Goal: Task Accomplishment & Management: Manage account settings

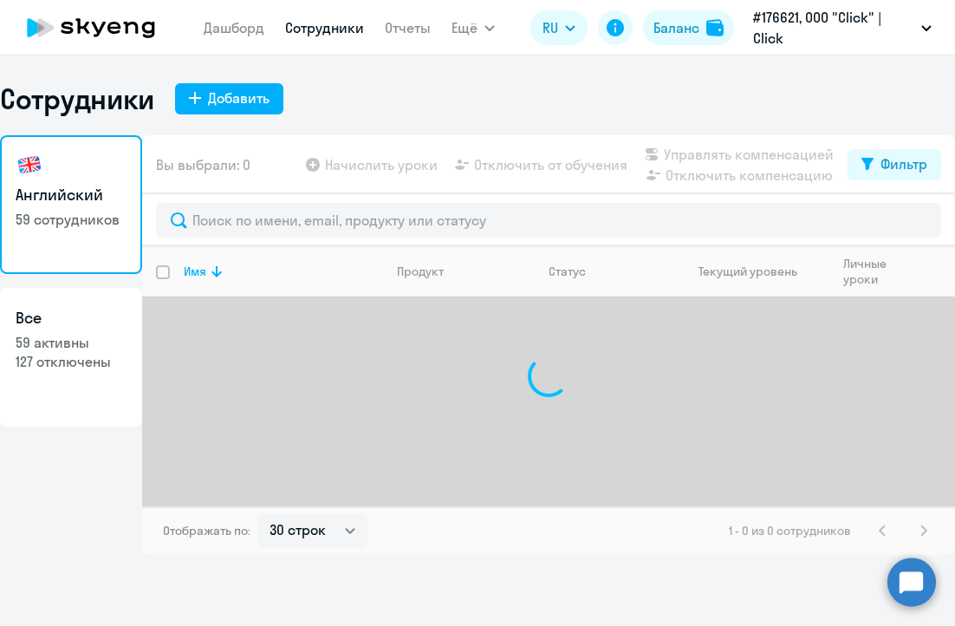
select select "30"
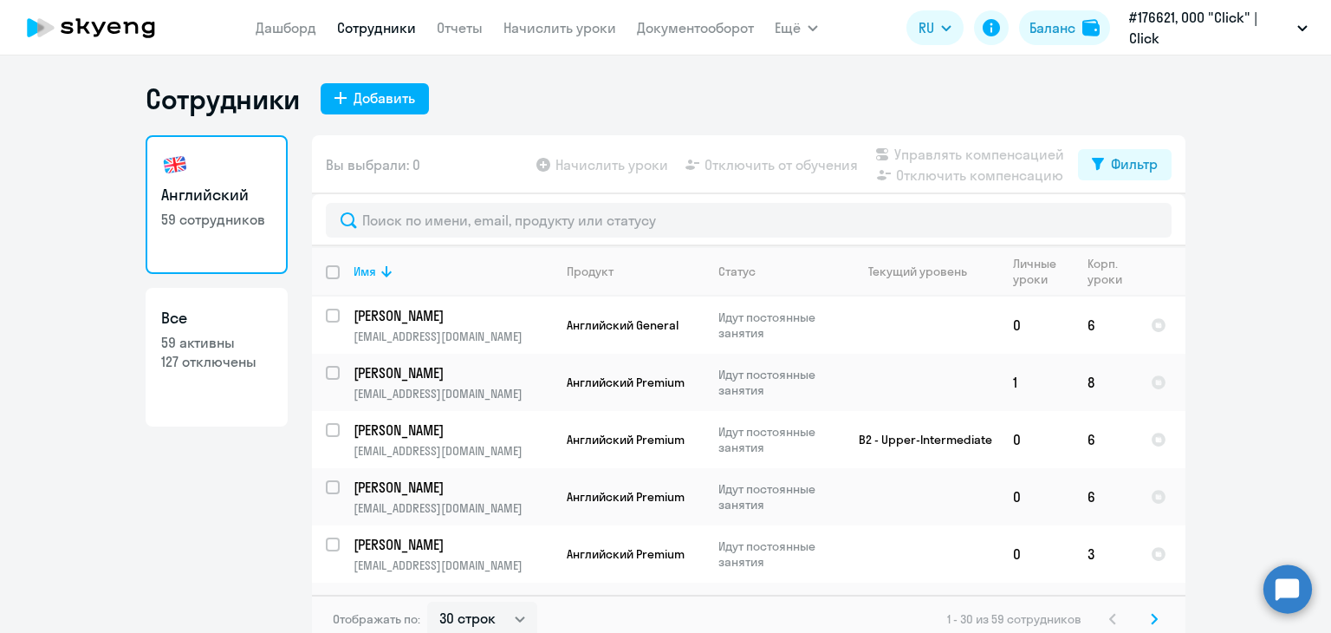
select select "30"
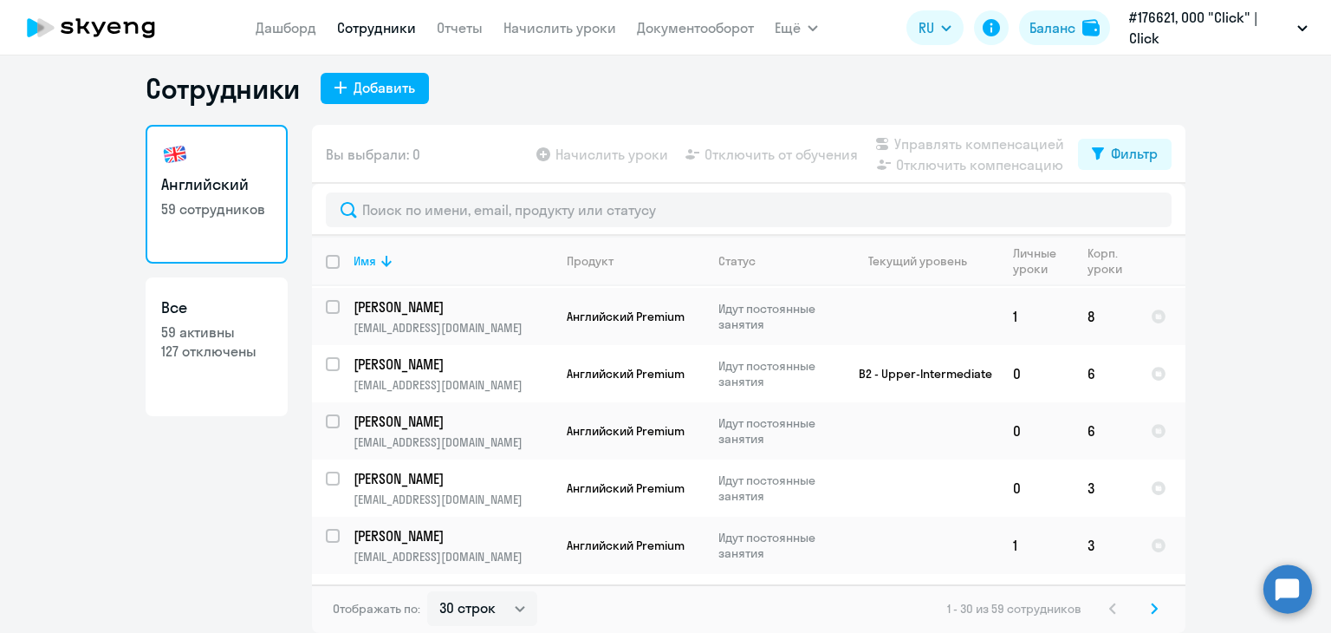
scroll to position [87, 0]
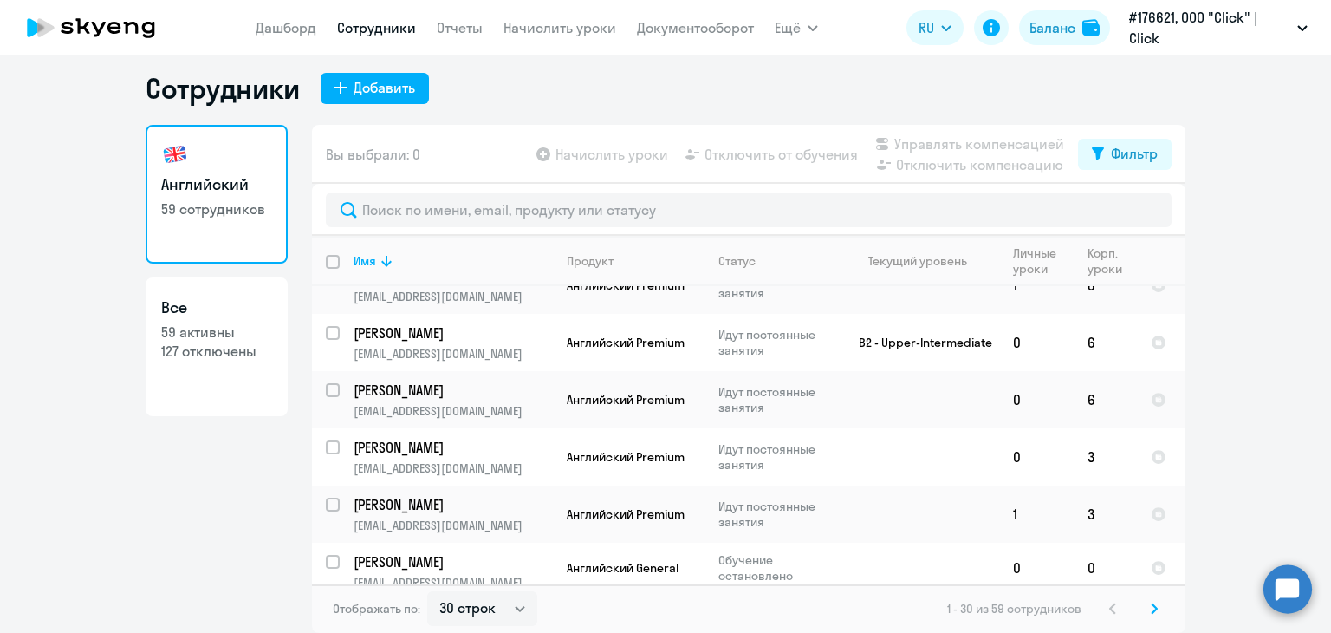
click at [1144, 603] on svg-icon at bounding box center [1154, 608] width 21 height 21
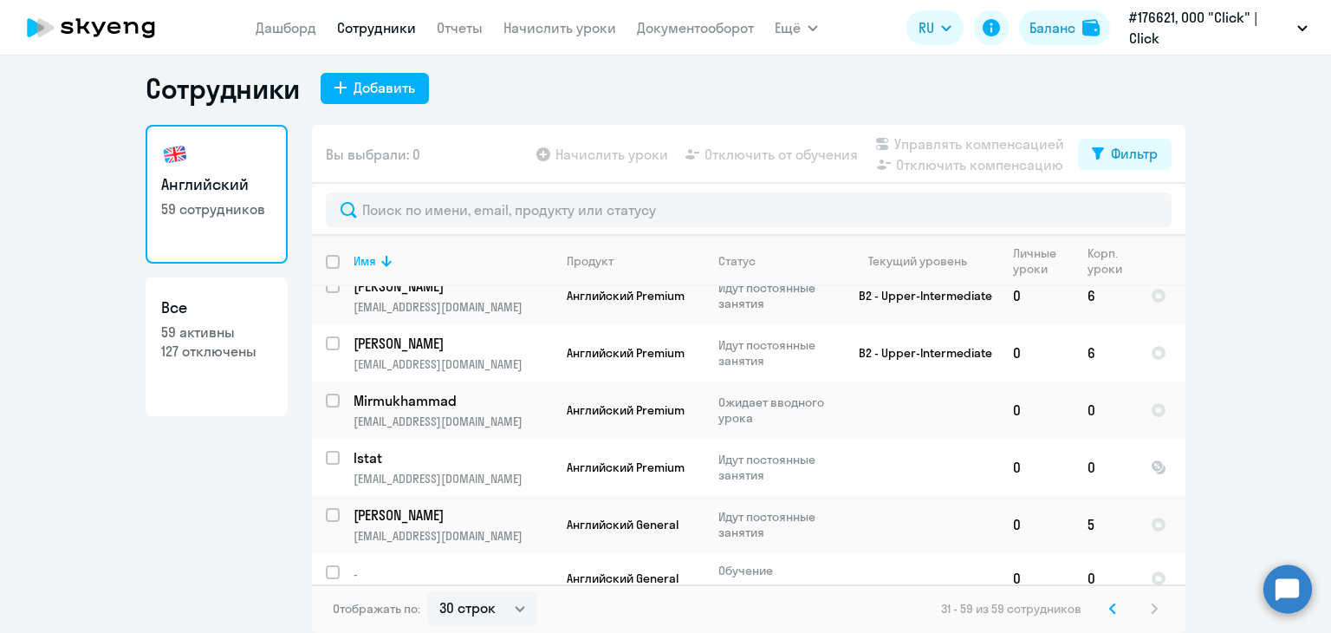
scroll to position [1452, 0]
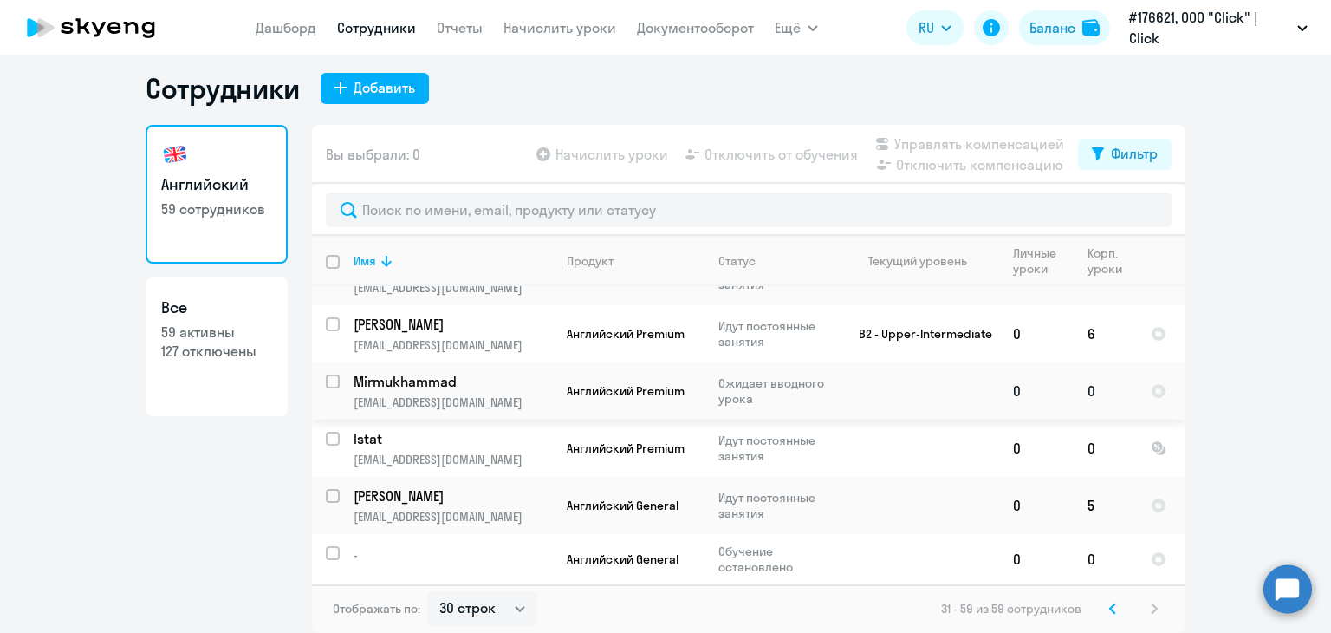
drag, startPoint x: 519, startPoint y: 381, endPoint x: 329, endPoint y: 375, distance: 189.9
click at [329, 375] on input "select row 19336732" at bounding box center [343, 391] width 35 height 35
checkbox input "true"
click at [750, 159] on span "Отключить от обучения" at bounding box center [780, 154] width 153 height 21
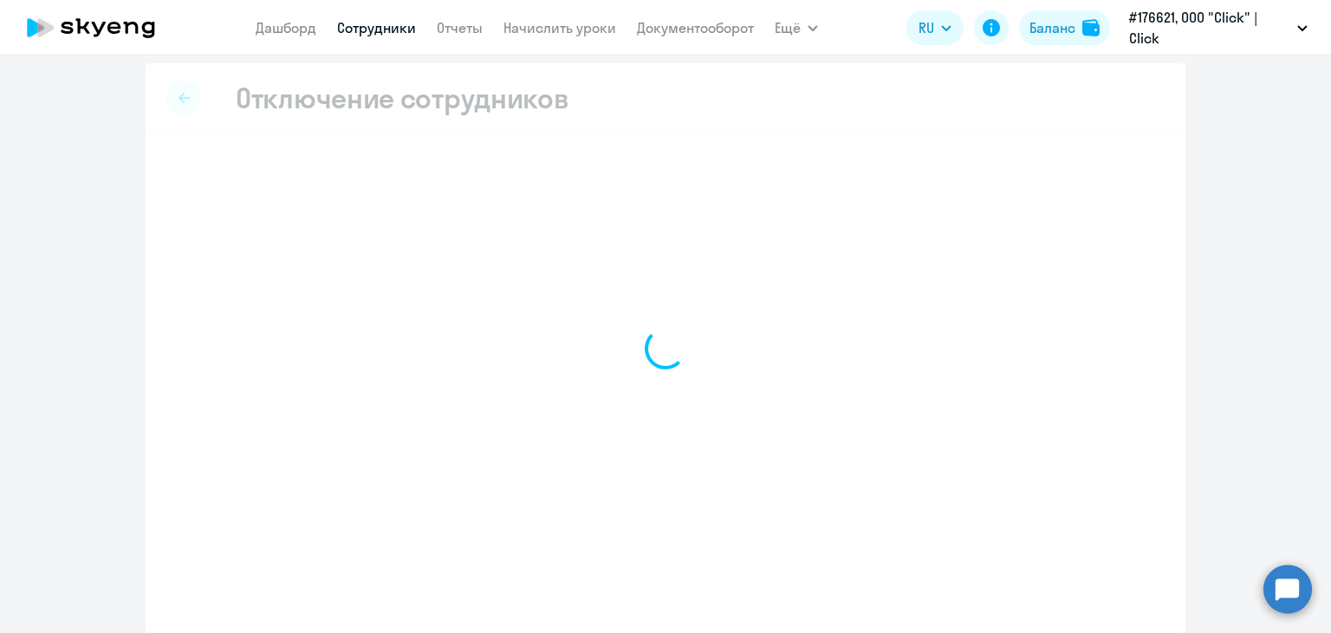
scroll to position [6, 0]
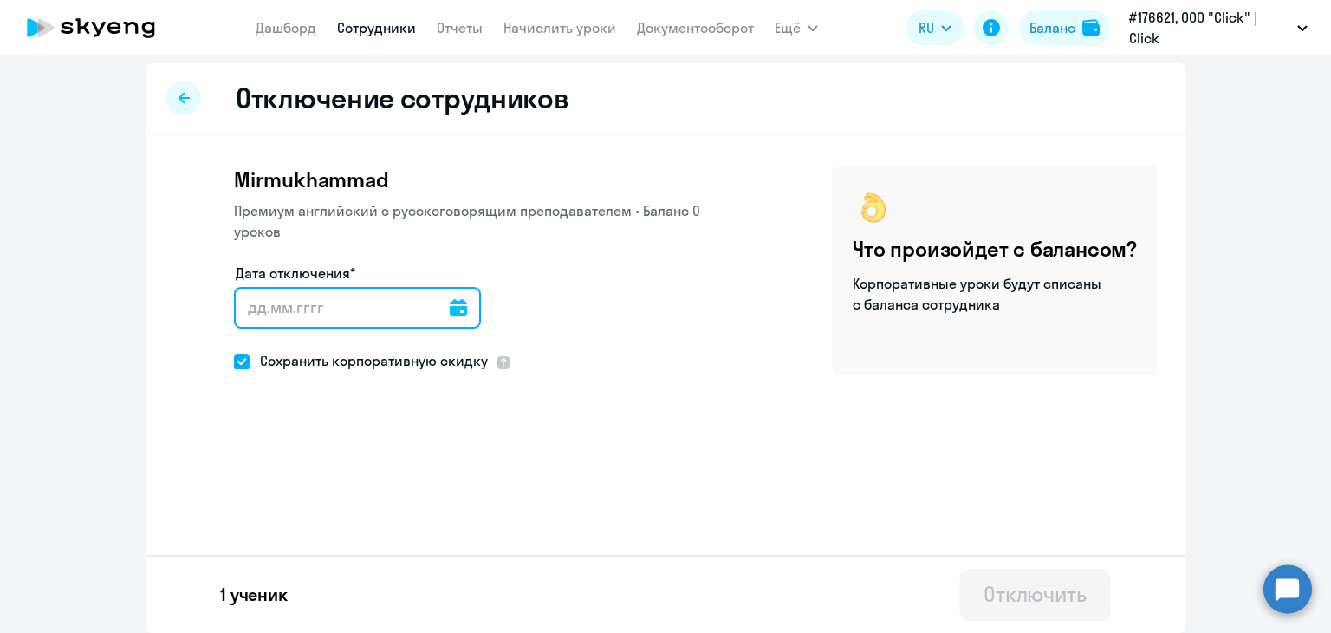
click at [321, 317] on input "Дата отключения*" at bounding box center [357, 308] width 247 height 42
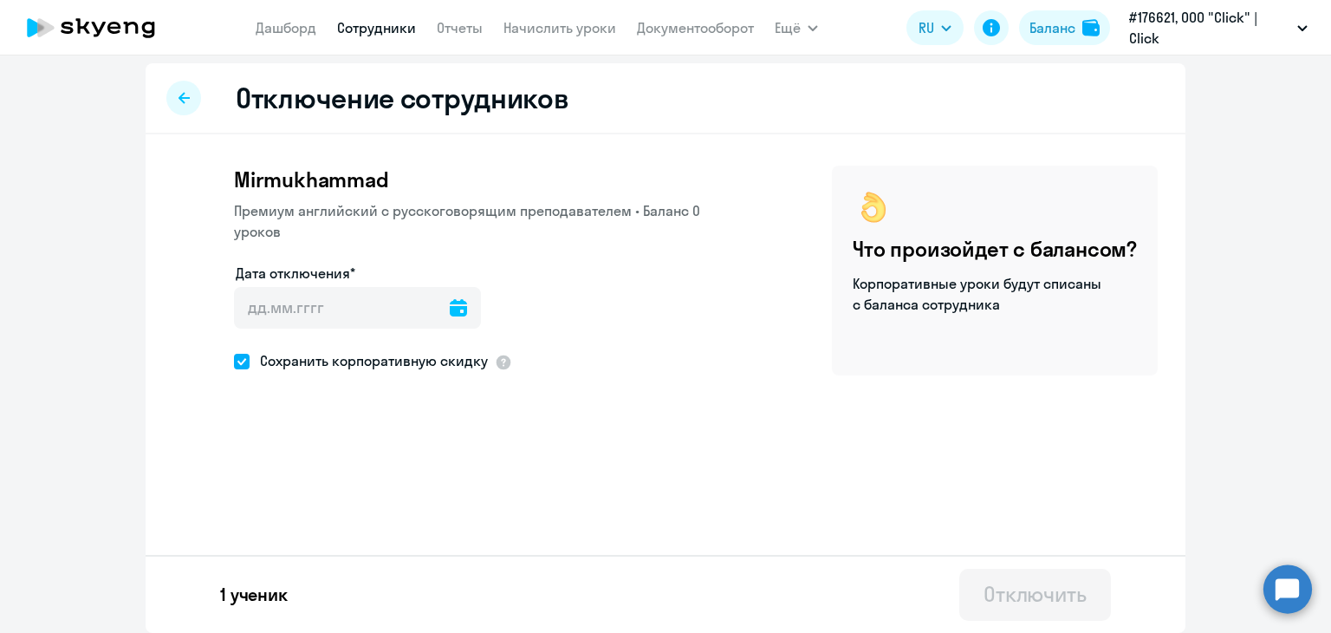
click at [450, 316] on div at bounding box center [458, 308] width 17 height 42
click at [450, 311] on icon at bounding box center [458, 307] width 17 height 17
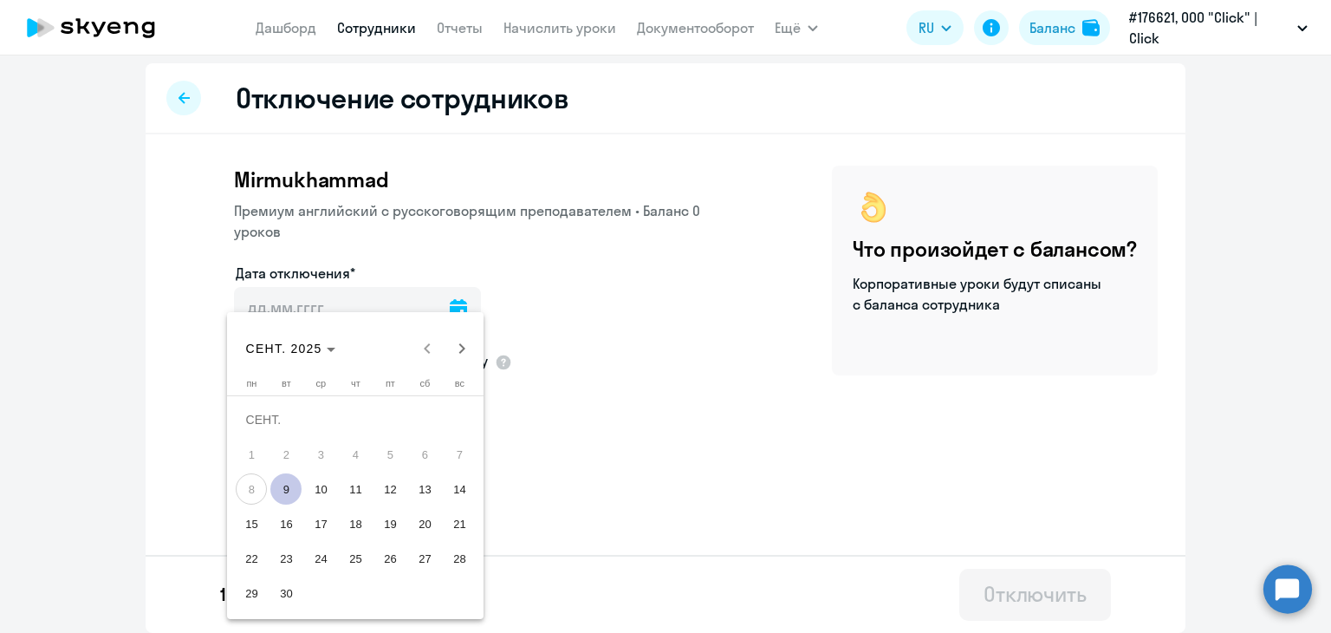
click at [290, 481] on span "9" at bounding box center [285, 488] width 31 height 31
type input "[DATE]"
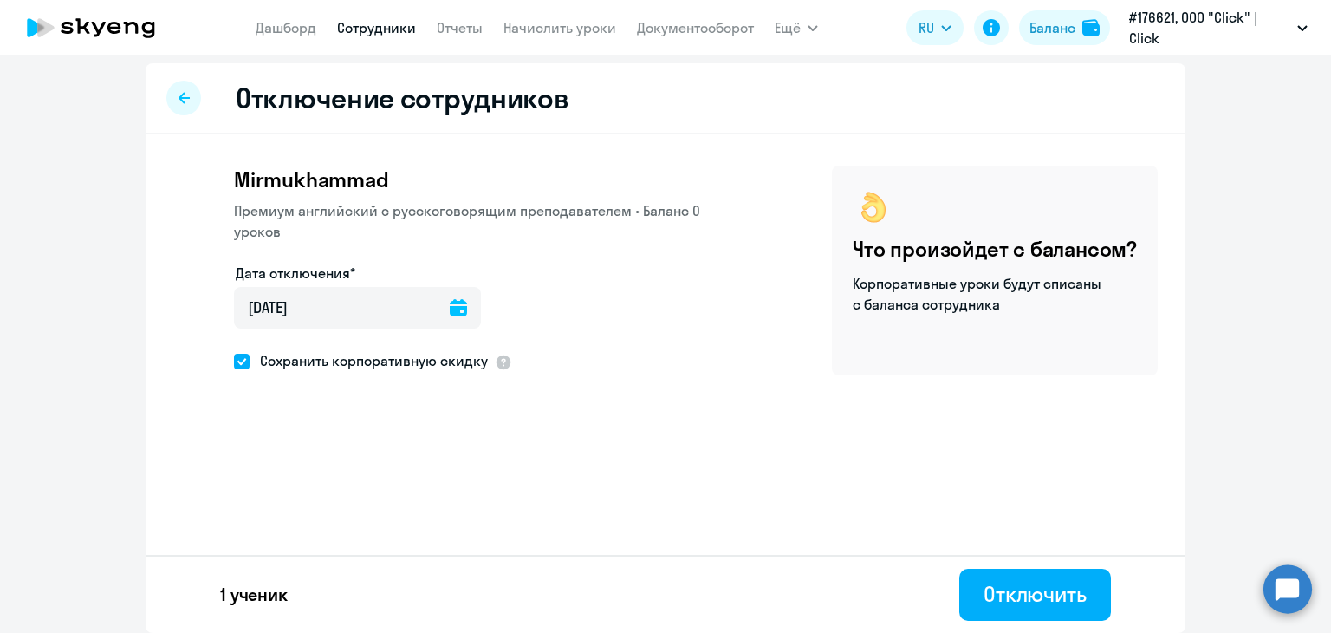
click at [450, 302] on icon at bounding box center [458, 307] width 17 height 17
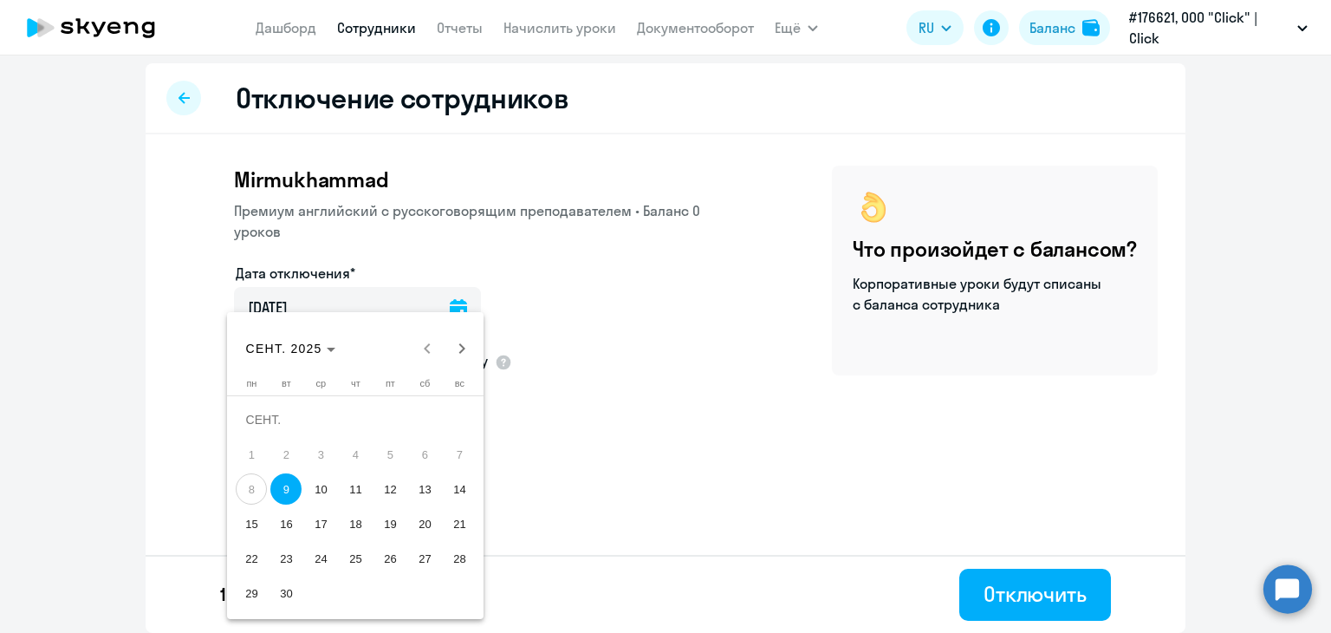
click at [241, 477] on span "8" at bounding box center [251, 488] width 31 height 31
click at [259, 486] on span "8" at bounding box center [251, 488] width 31 height 31
click at [250, 488] on span "8" at bounding box center [251, 488] width 31 height 31
click at [256, 485] on span "8" at bounding box center [251, 488] width 31 height 31
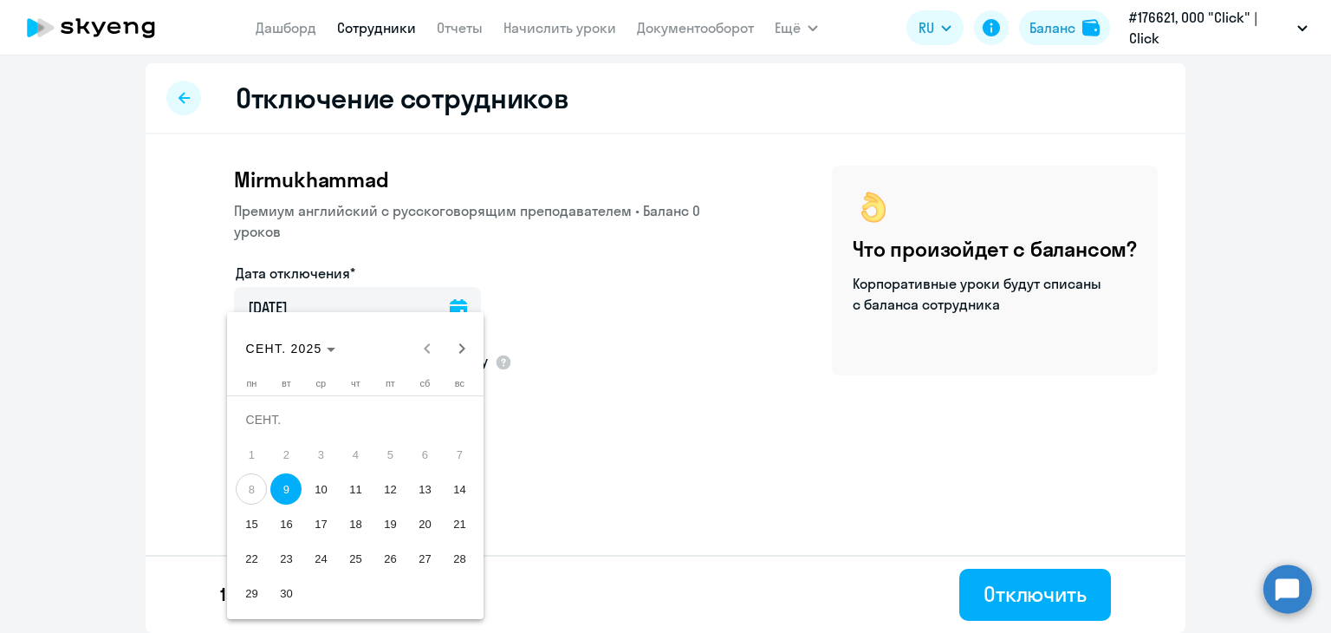
click at [298, 485] on span "9" at bounding box center [285, 488] width 31 height 31
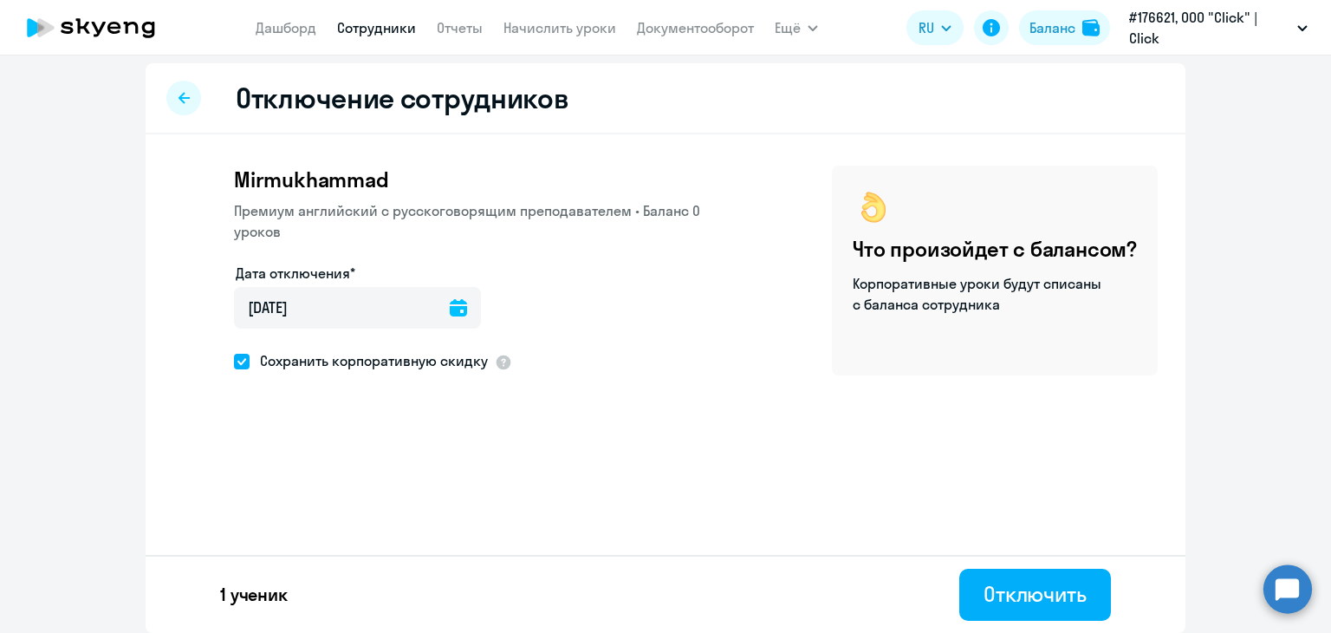
click at [312, 485] on div "Mirmukhammad Премиум [DEMOGRAPHIC_DATA] с русскоговорящим преподавателем • Бала…" at bounding box center [666, 314] width 1040 height 360
click at [450, 307] on icon at bounding box center [458, 307] width 17 height 17
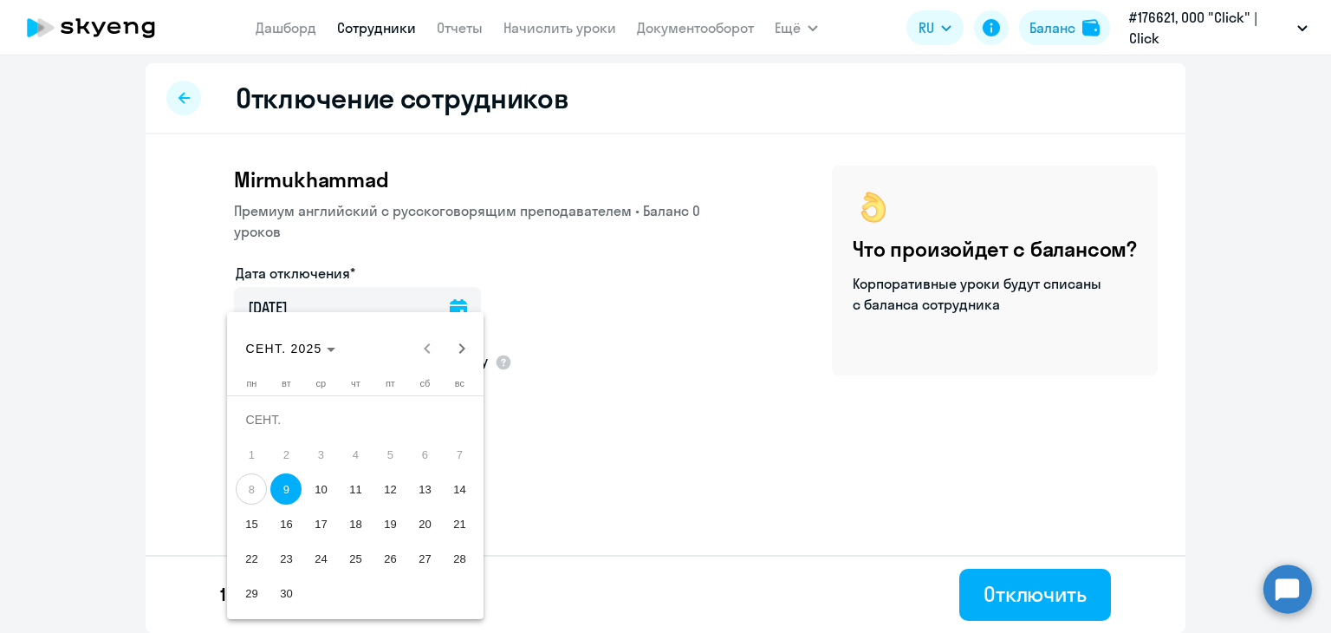
click at [251, 483] on span "8" at bounding box center [251, 488] width 31 height 31
click at [698, 292] on div at bounding box center [665, 316] width 1331 height 633
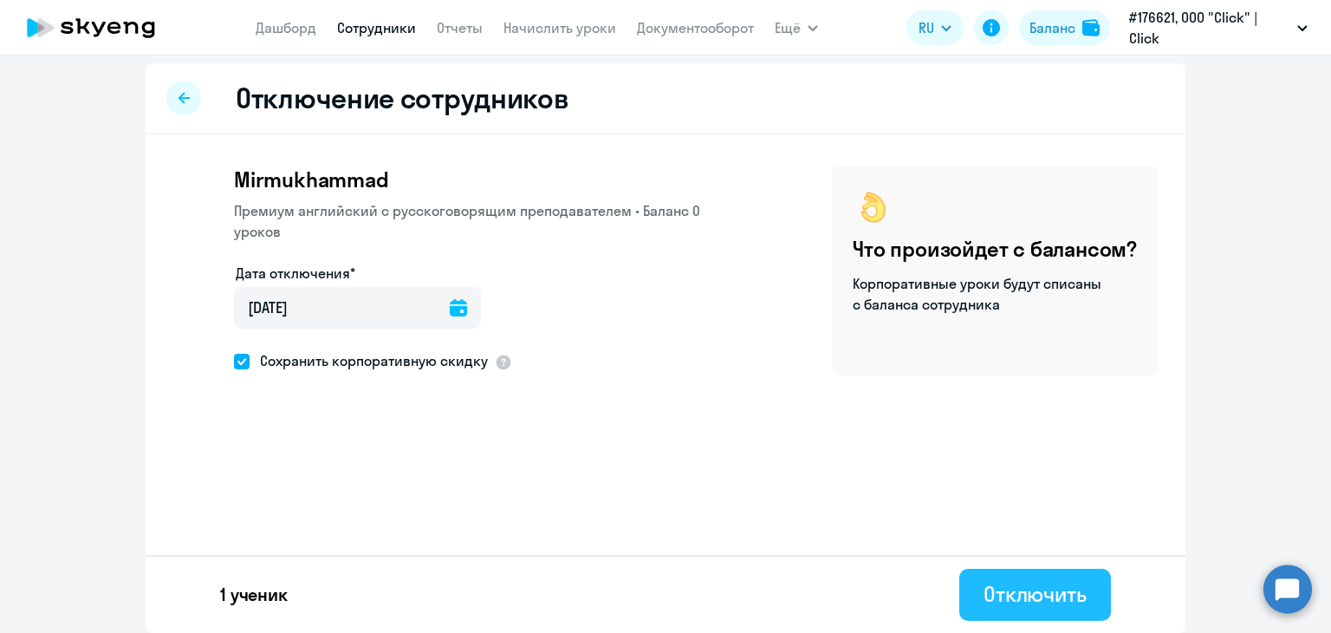
click at [1008, 587] on div "Отключить" at bounding box center [1034, 594] width 103 height 28
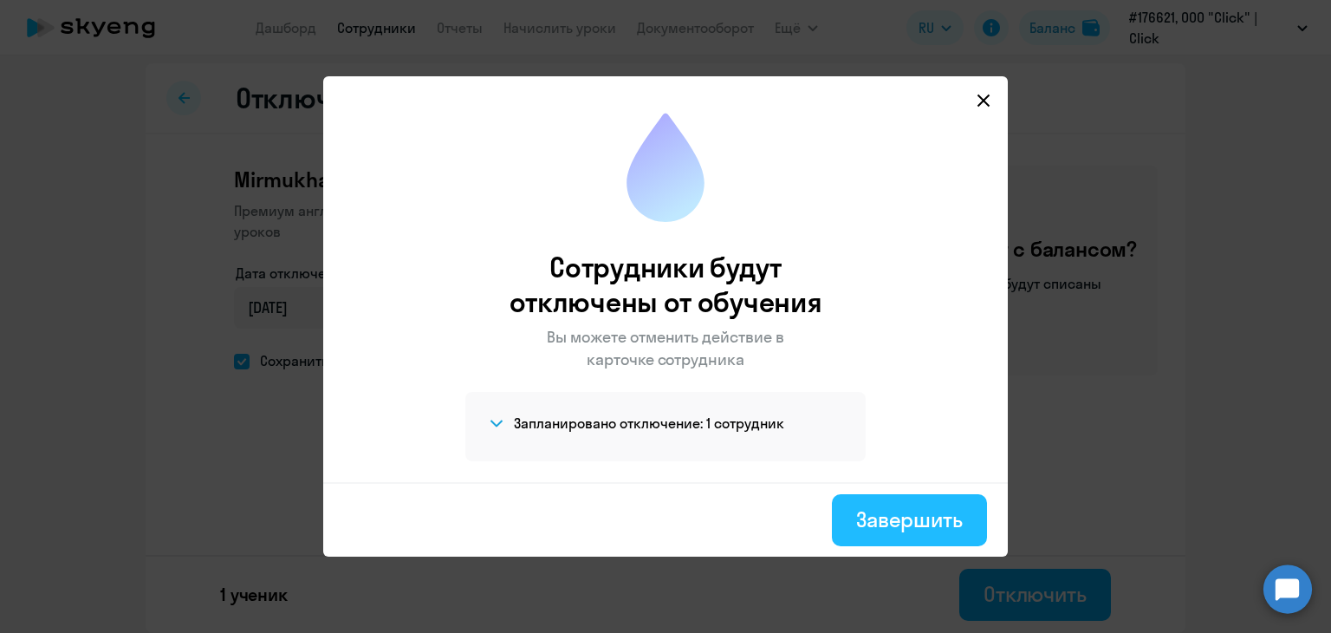
click at [898, 519] on div "Завершить" at bounding box center [909, 519] width 107 height 28
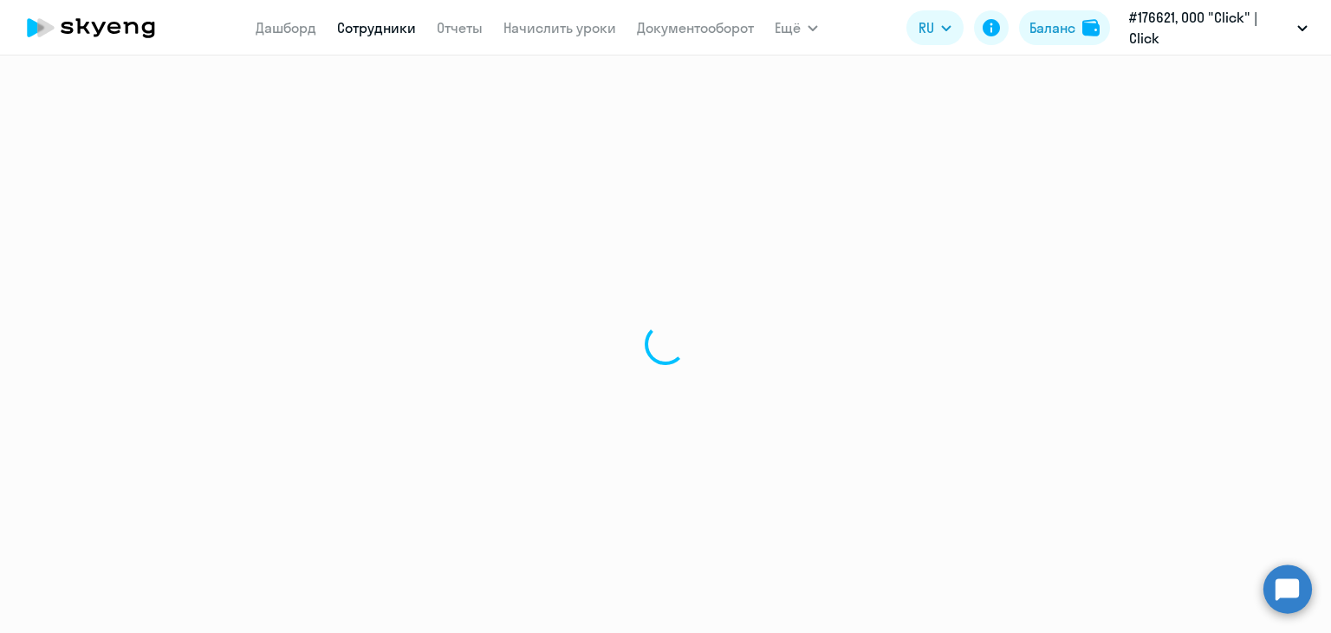
select select "30"
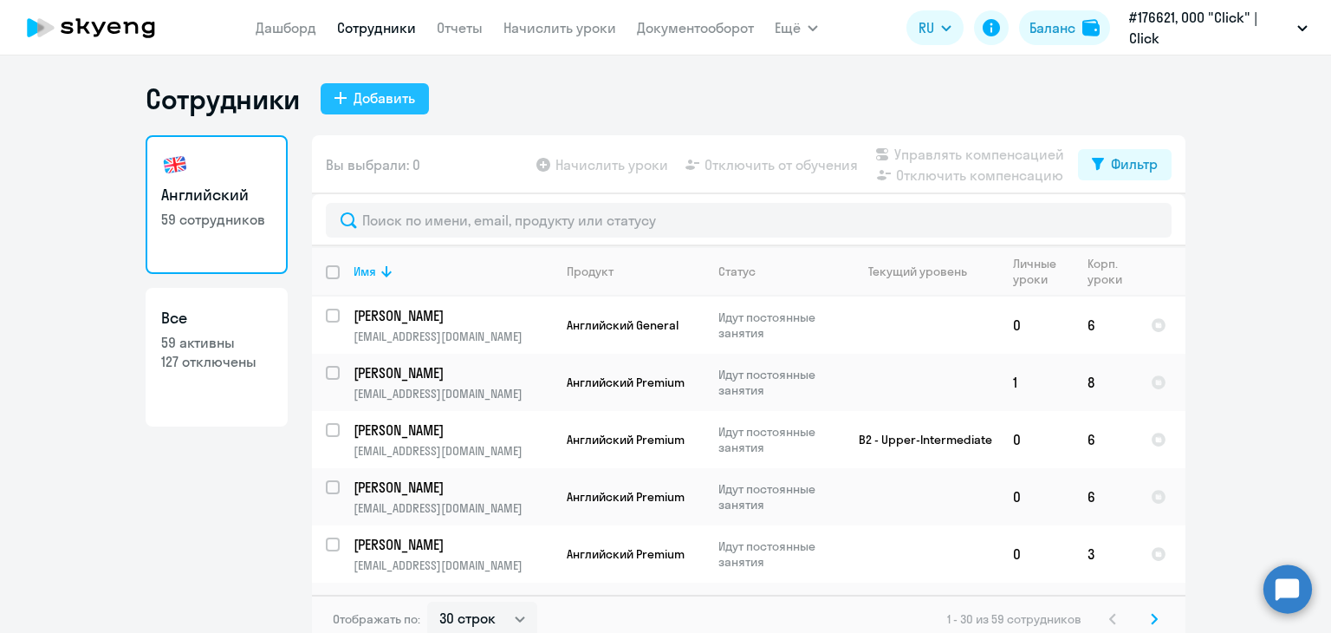
click at [354, 105] on div "Добавить" at bounding box center [385, 98] width 62 height 21
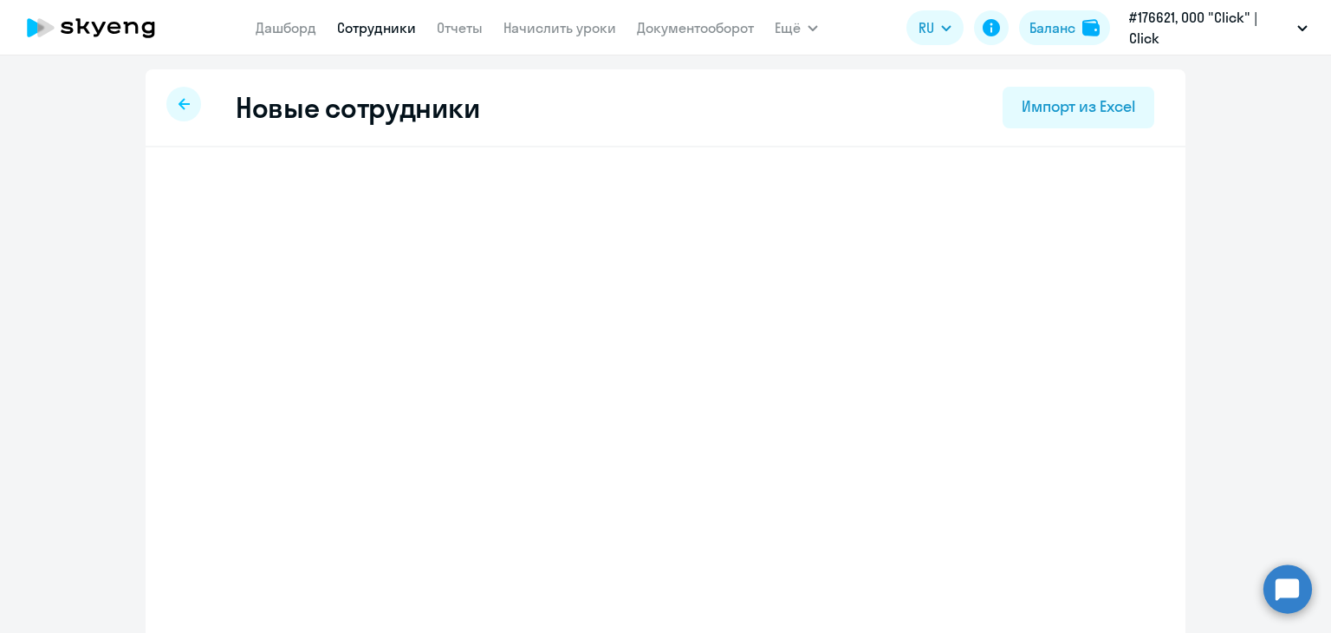
select select "english_adult_not_native_speaker"
select select "5"
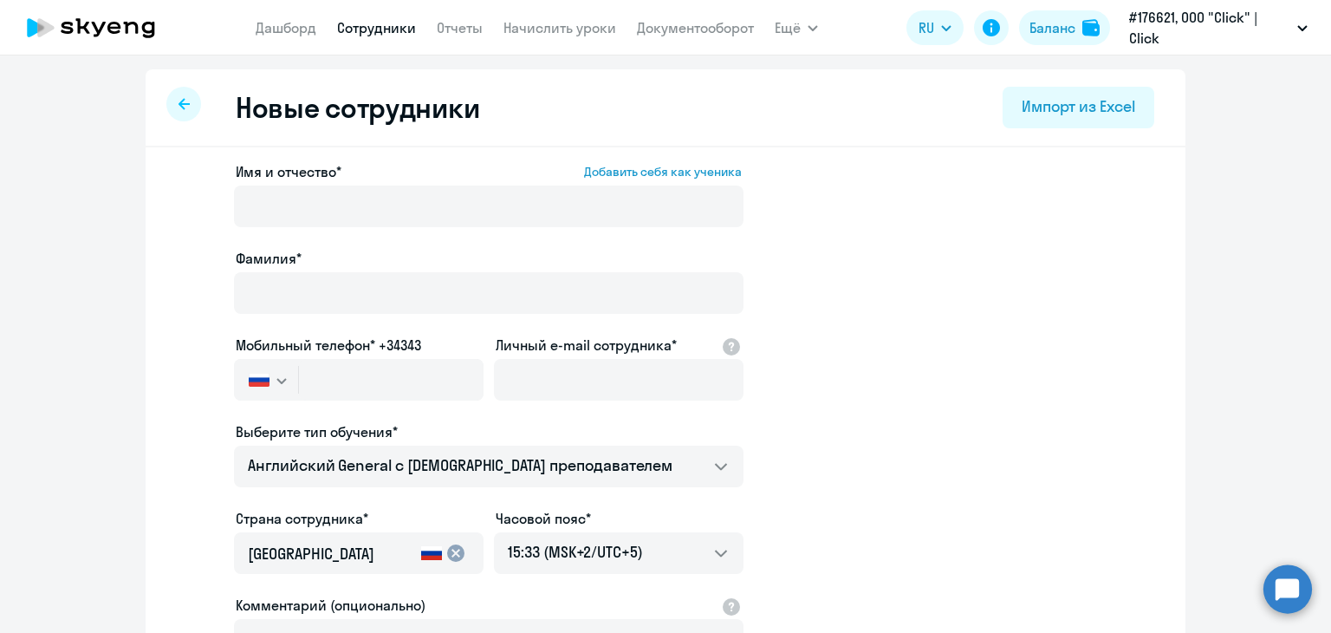
click at [170, 102] on div at bounding box center [183, 104] width 35 height 35
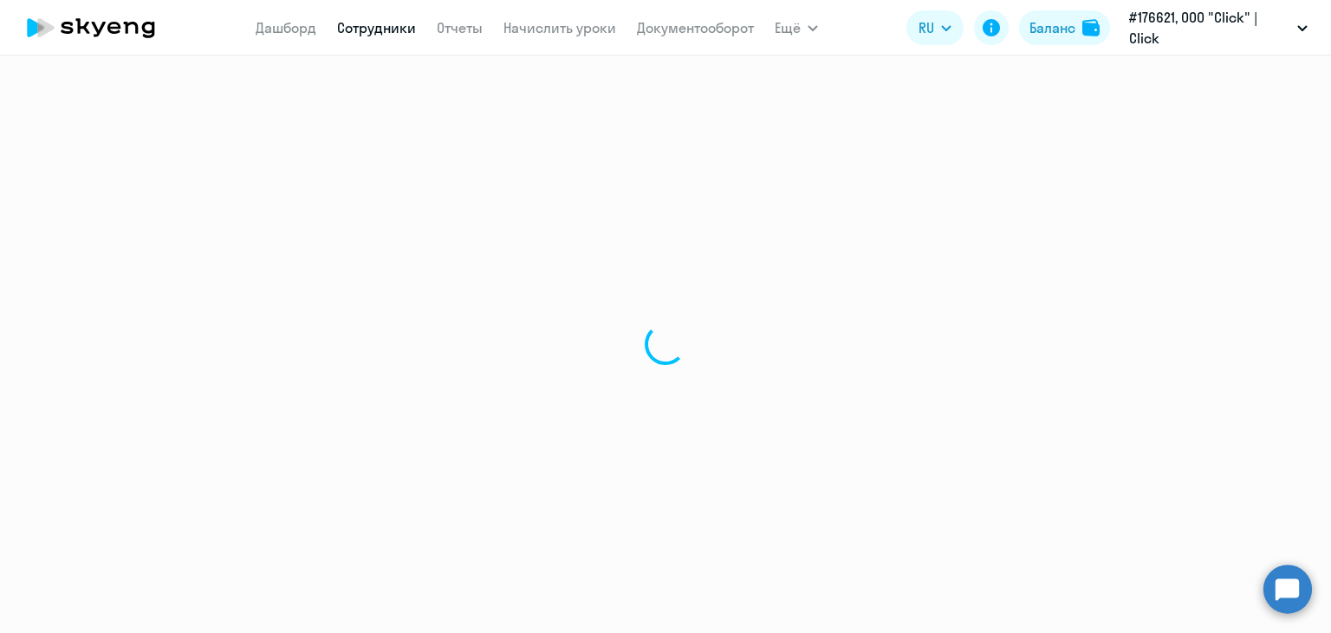
select select "30"
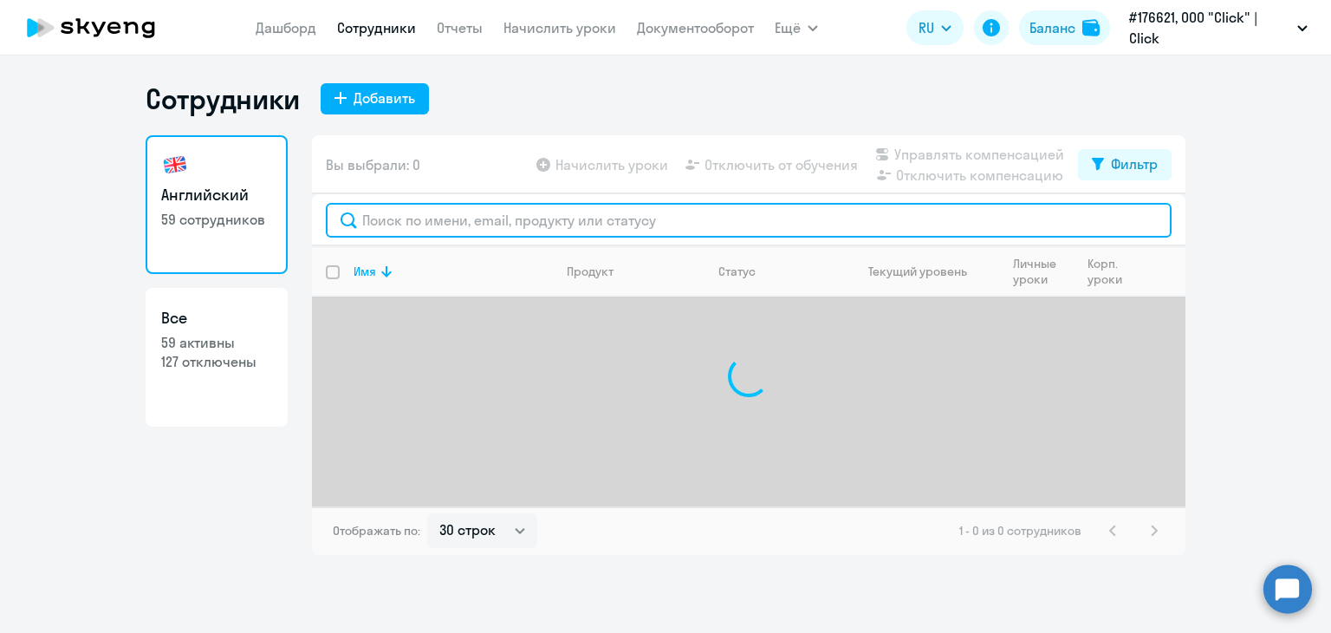
click at [406, 217] on input "text" at bounding box center [749, 220] width 846 height 35
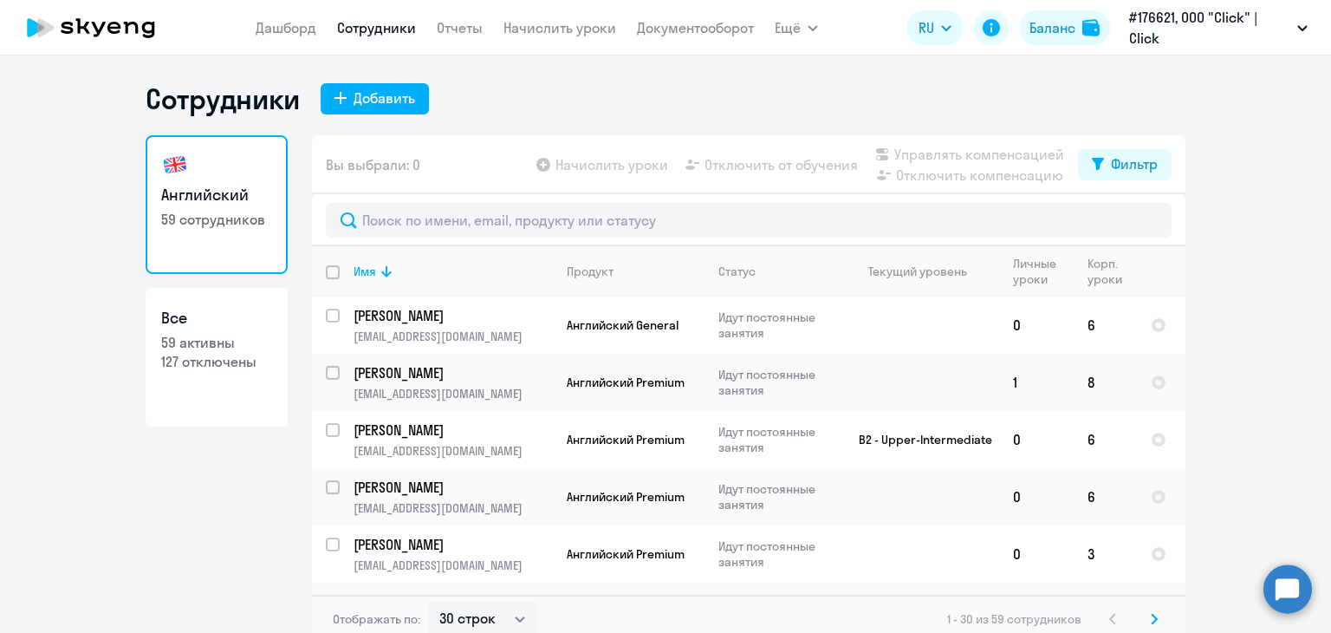
click at [784, 160] on app-table-action-button "Отключить от обучения" at bounding box center [770, 164] width 176 height 21
click at [1113, 154] on div "Фильтр" at bounding box center [1134, 163] width 47 height 21
click at [1131, 215] on span at bounding box center [1135, 220] width 29 height 17
click at [1121, 220] on input "checkbox" at bounding box center [1120, 220] width 1 height 1
checkbox input "true"
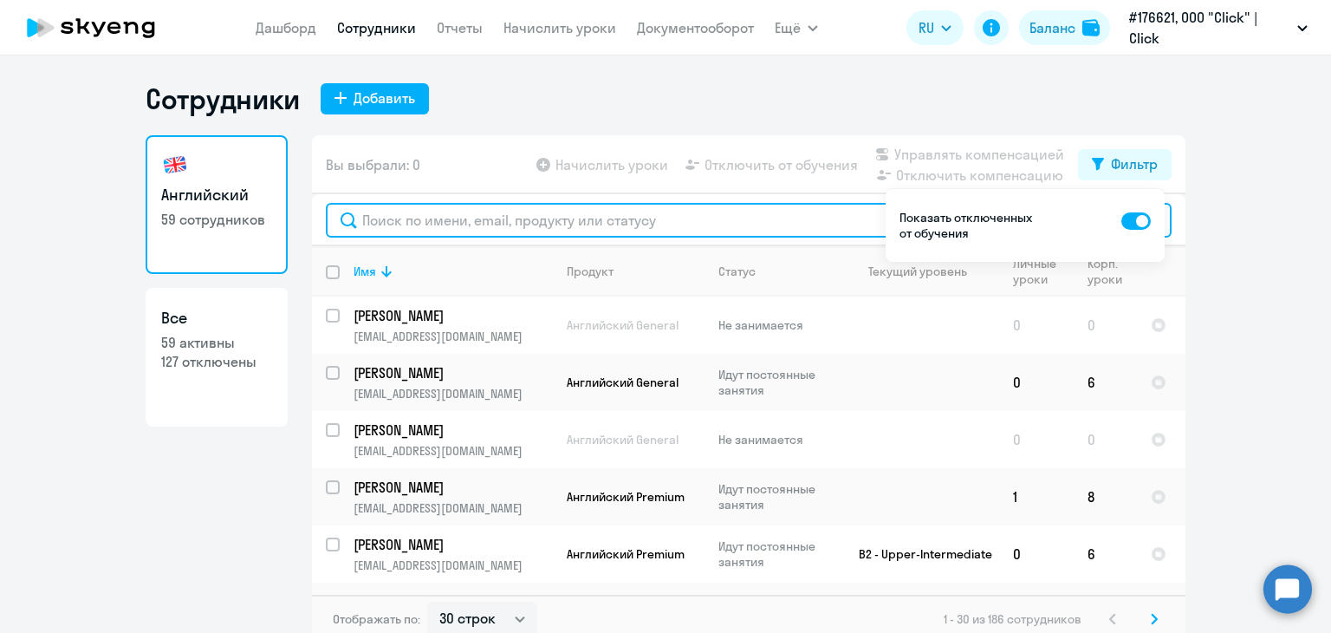
click at [504, 211] on input "text" at bounding box center [749, 220] width 846 height 35
click at [374, 213] on input "text" at bounding box center [749, 220] width 846 height 35
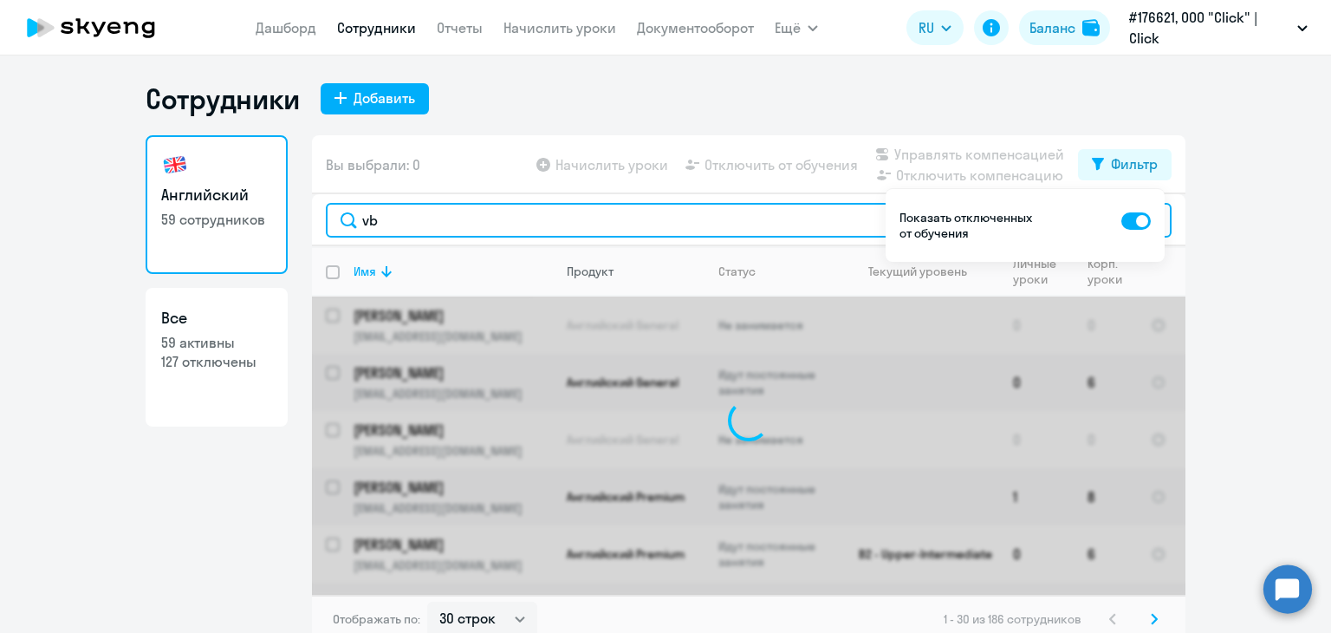
type input "v"
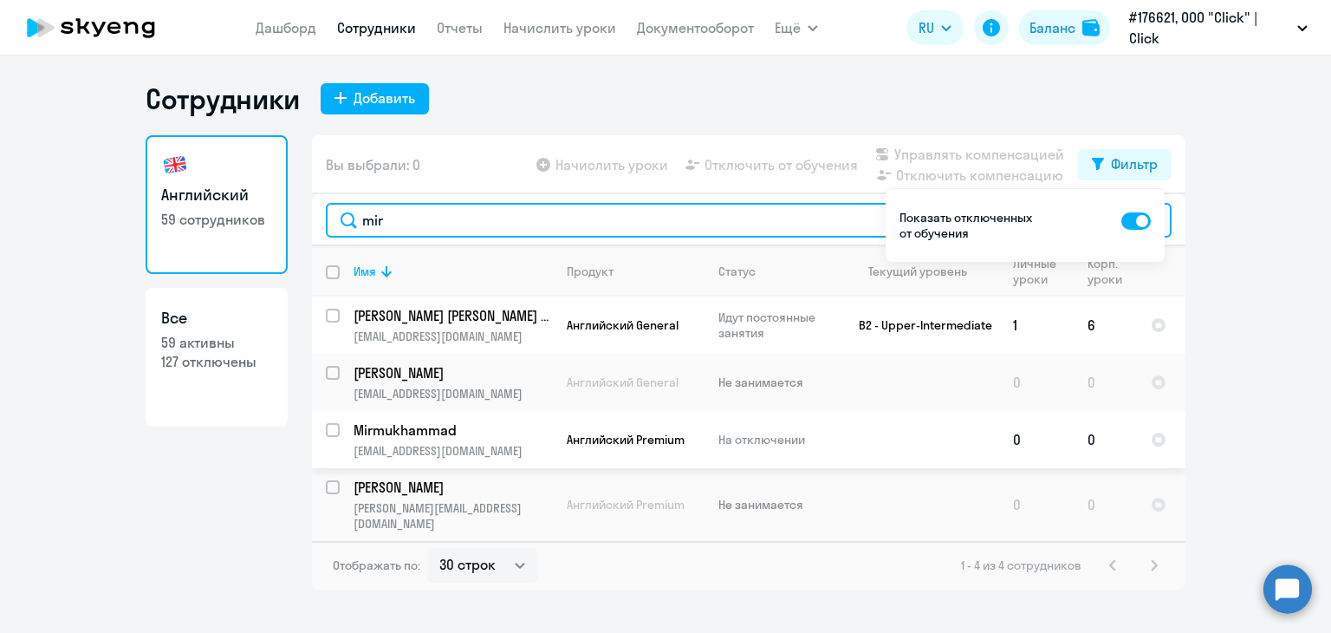
type input "mir"
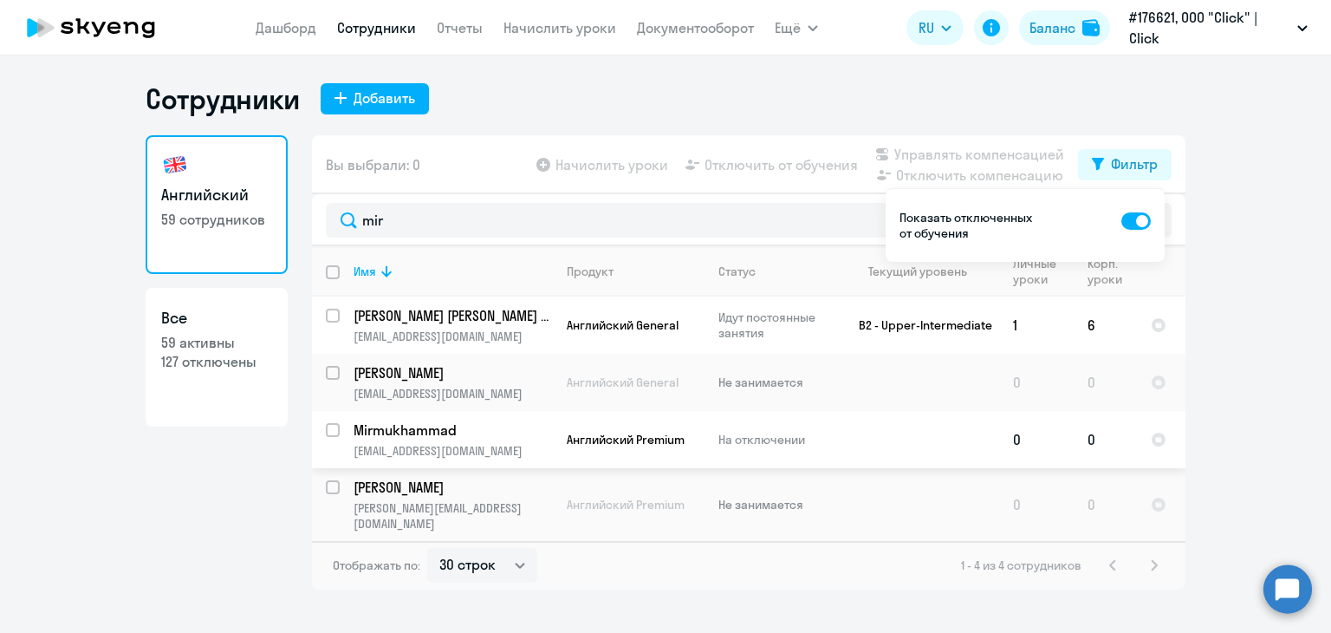
click at [481, 429] on p "Mirmukhammad" at bounding box center [452, 429] width 196 height 19
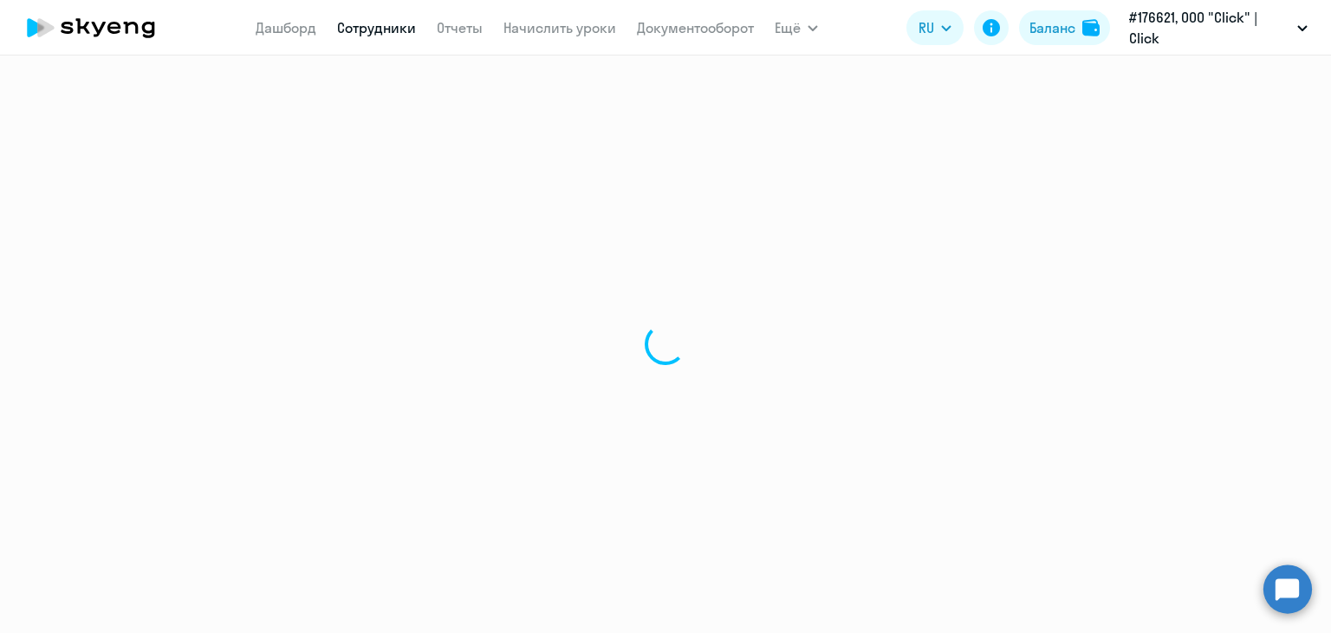
select select "english"
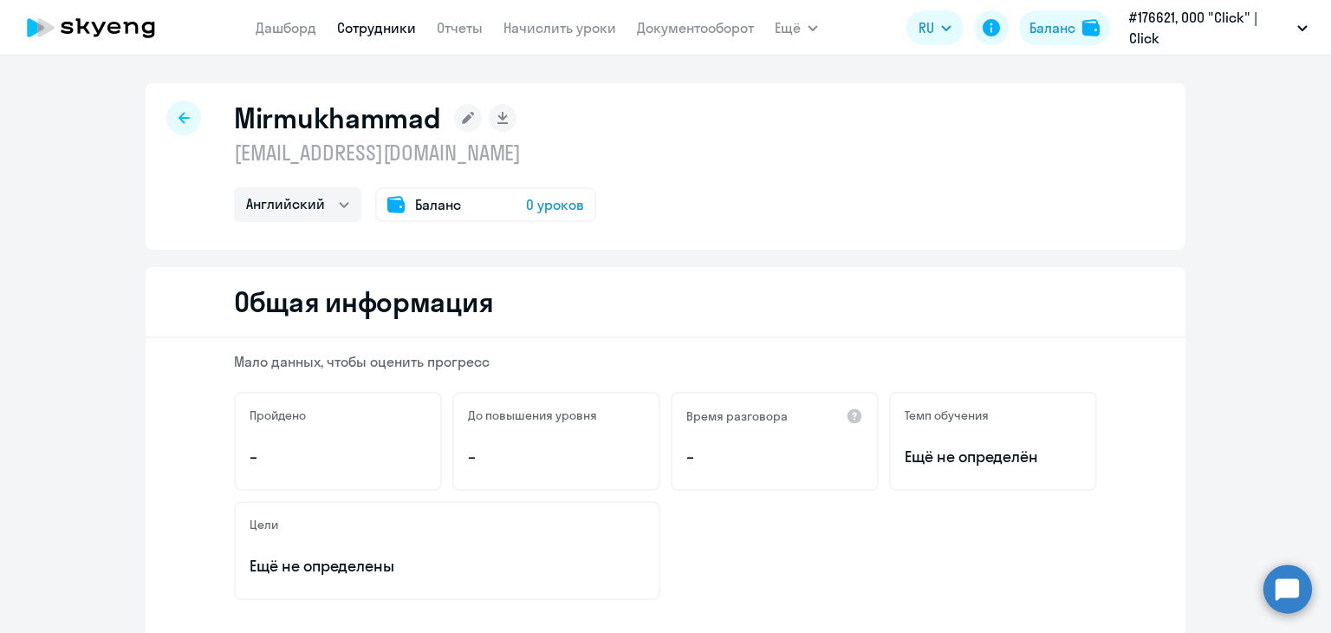
click at [463, 115] on icon at bounding box center [469, 118] width 12 height 12
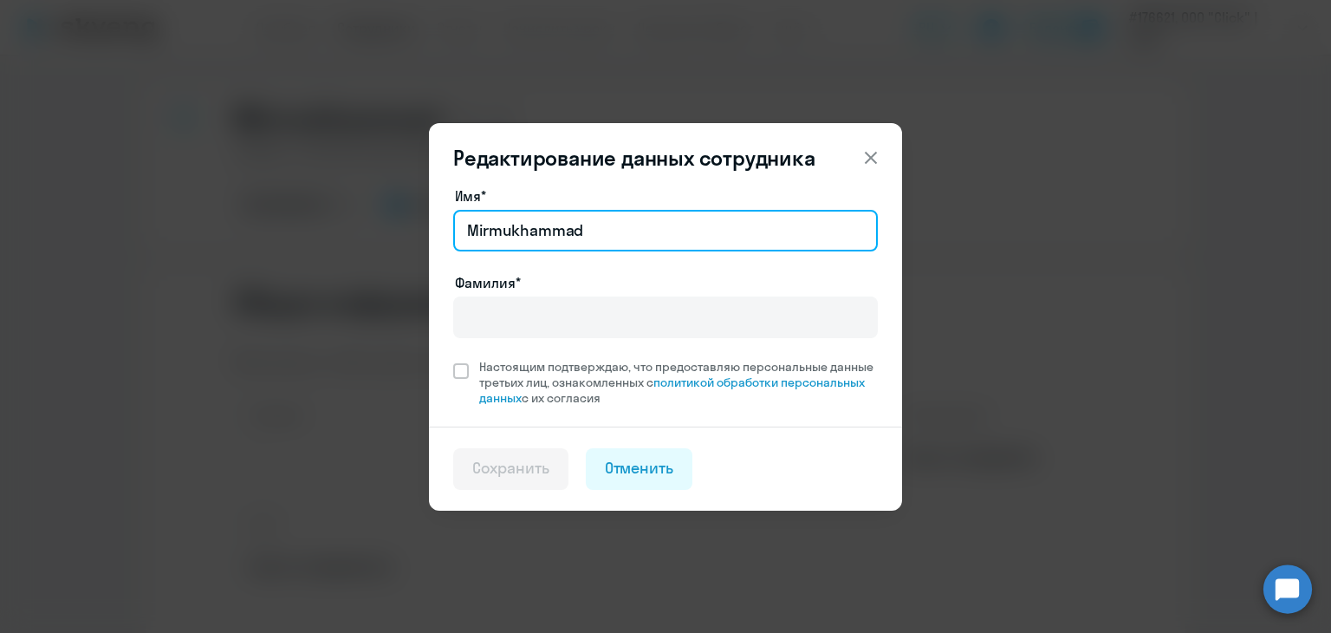
drag, startPoint x: 619, startPoint y: 229, endPoint x: 497, endPoint y: 230, distance: 122.2
click at [497, 230] on input "Mirmukhammad" at bounding box center [665, 231] width 425 height 42
click at [634, 230] on input "Mirmukhammad" at bounding box center [665, 231] width 425 height 42
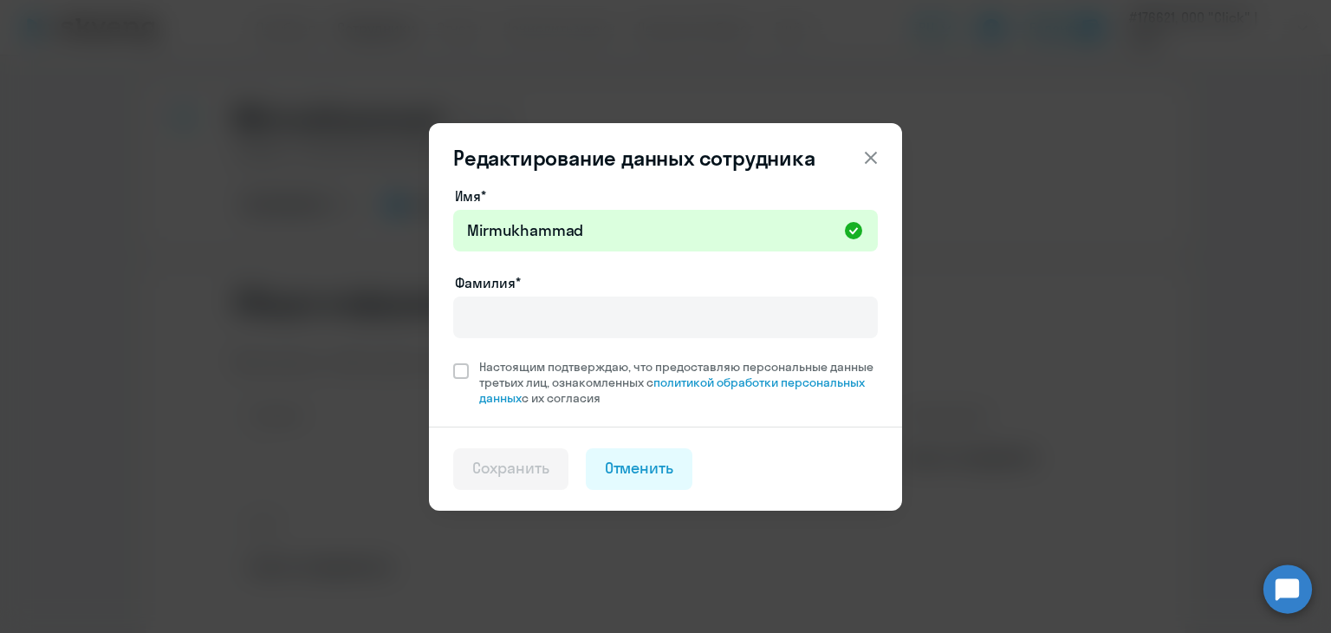
click at [871, 157] on icon at bounding box center [871, 157] width 12 height 12
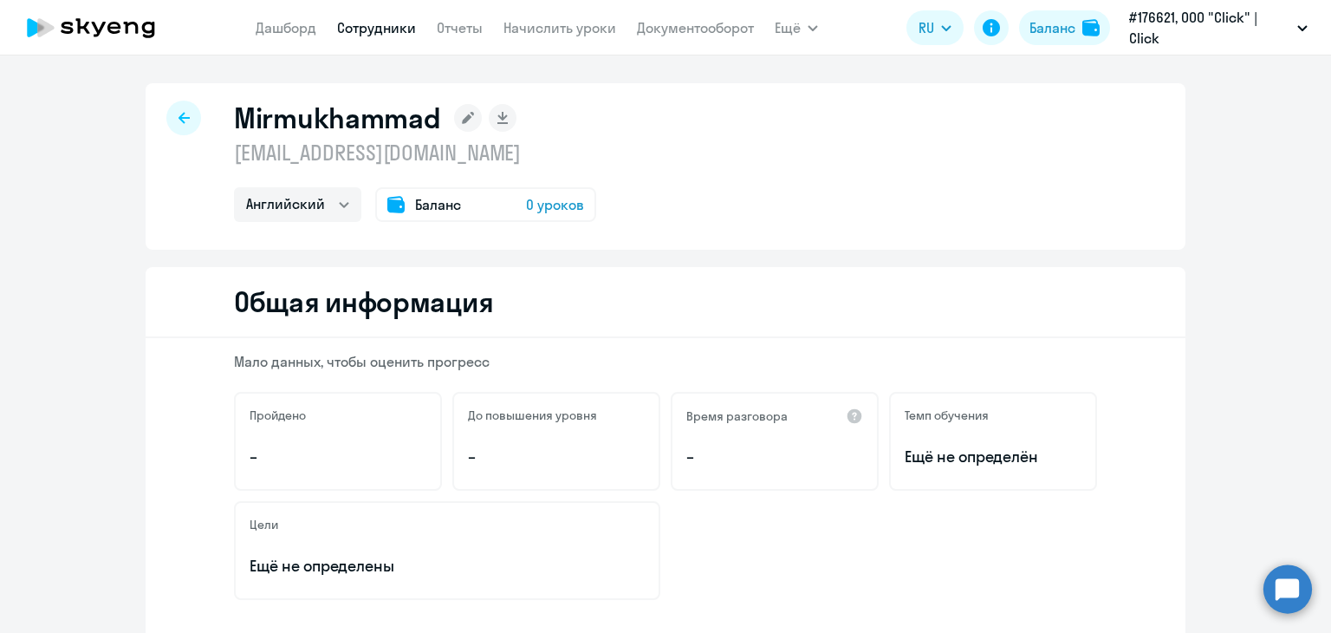
click at [166, 116] on div at bounding box center [183, 118] width 35 height 35
select select "30"
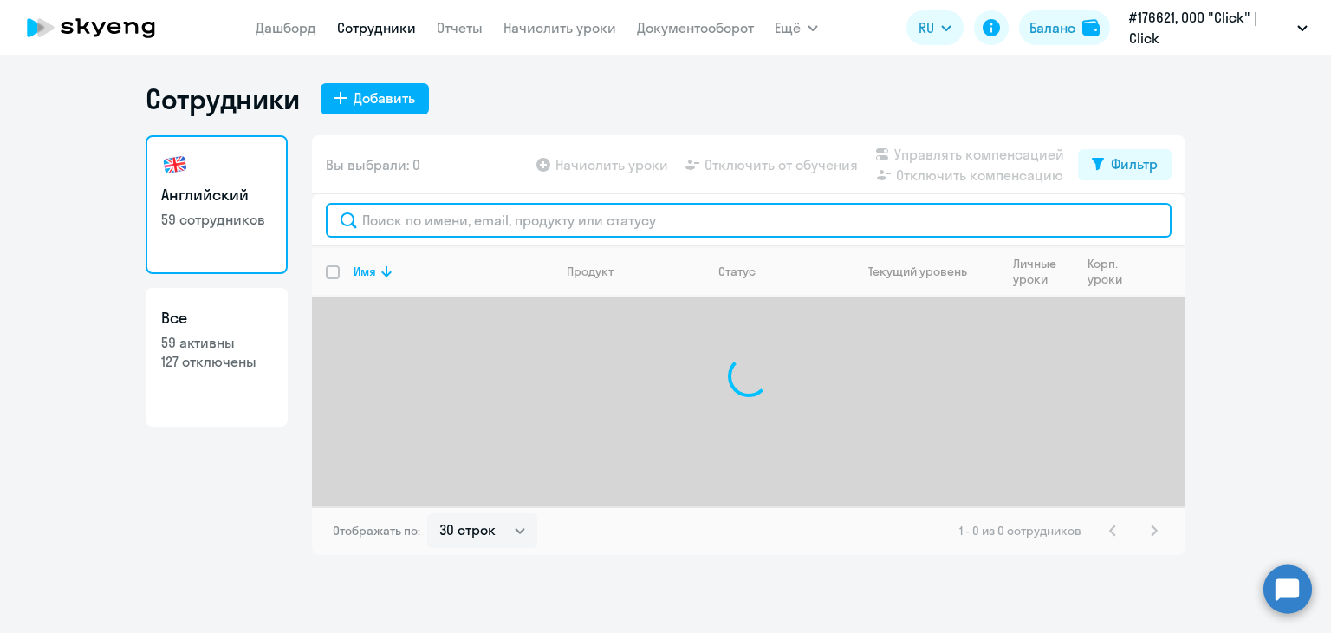
click at [386, 217] on input "text" at bounding box center [749, 220] width 846 height 35
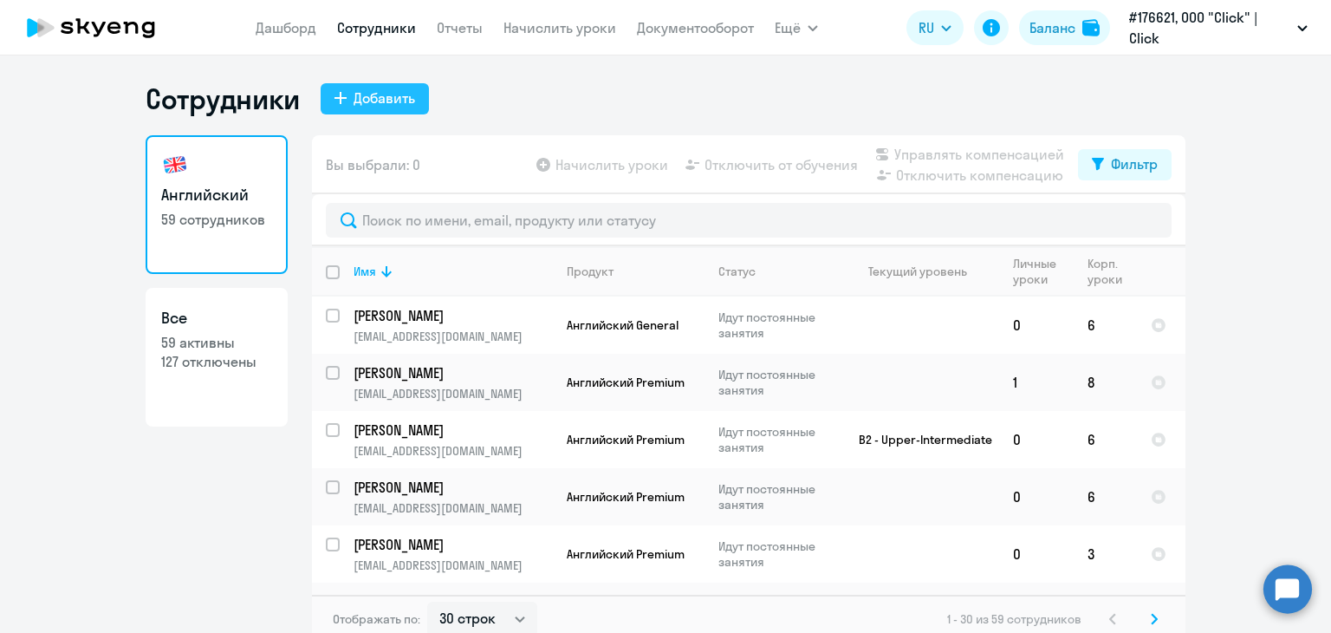
click at [372, 107] on div "Добавить" at bounding box center [385, 98] width 62 height 21
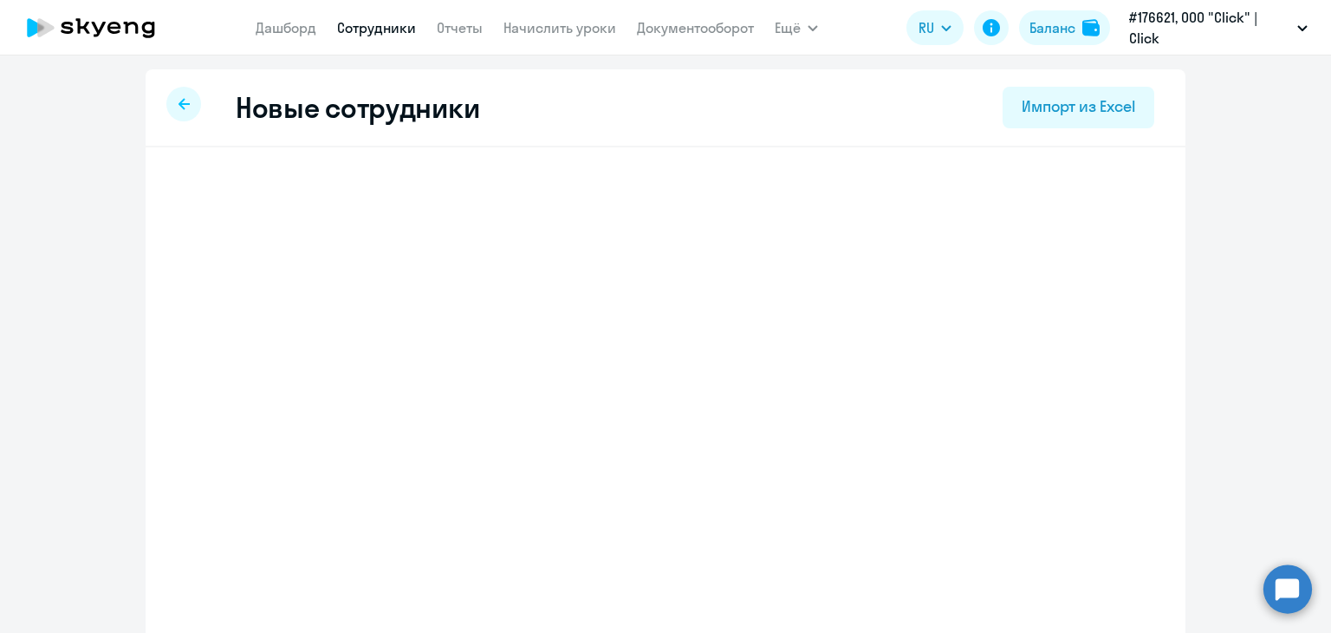
select select "english_adult_not_native_speaker"
select select "5"
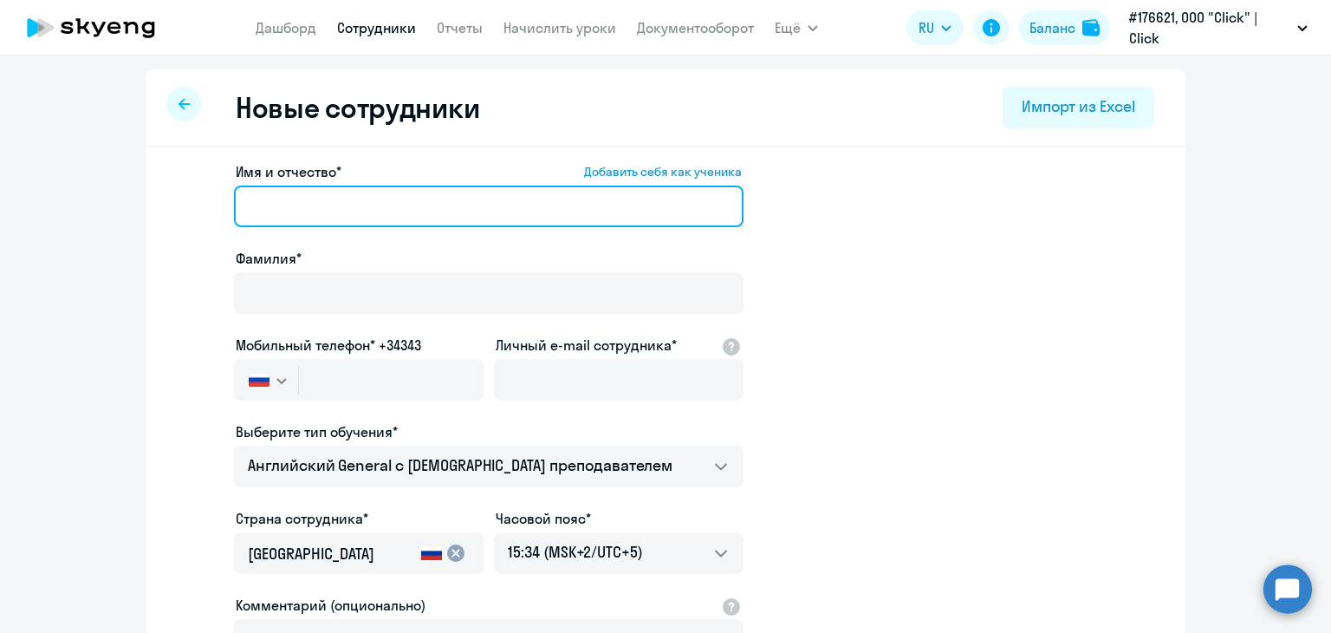
click at [277, 216] on input "Имя и отчество* Добавить себя как ученика" at bounding box center [489, 206] width 510 height 42
type input "[PERSON_NAME]"
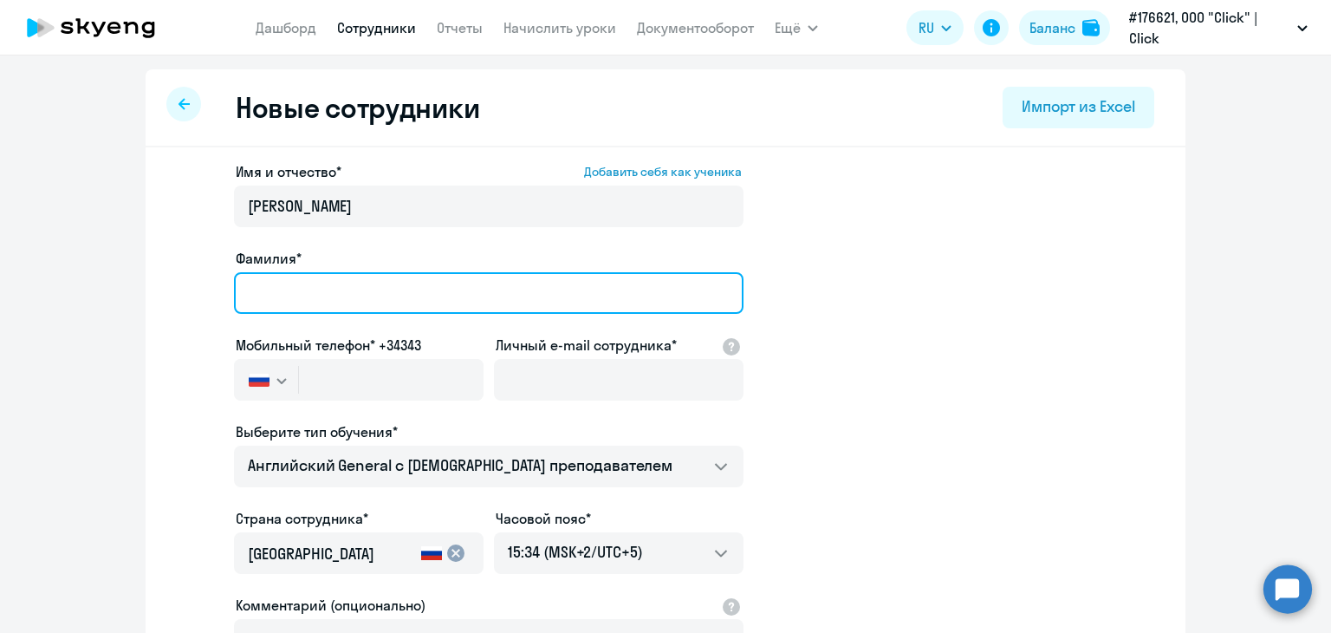
click at [320, 289] on input "Фамилия*" at bounding box center [489, 293] width 510 height 42
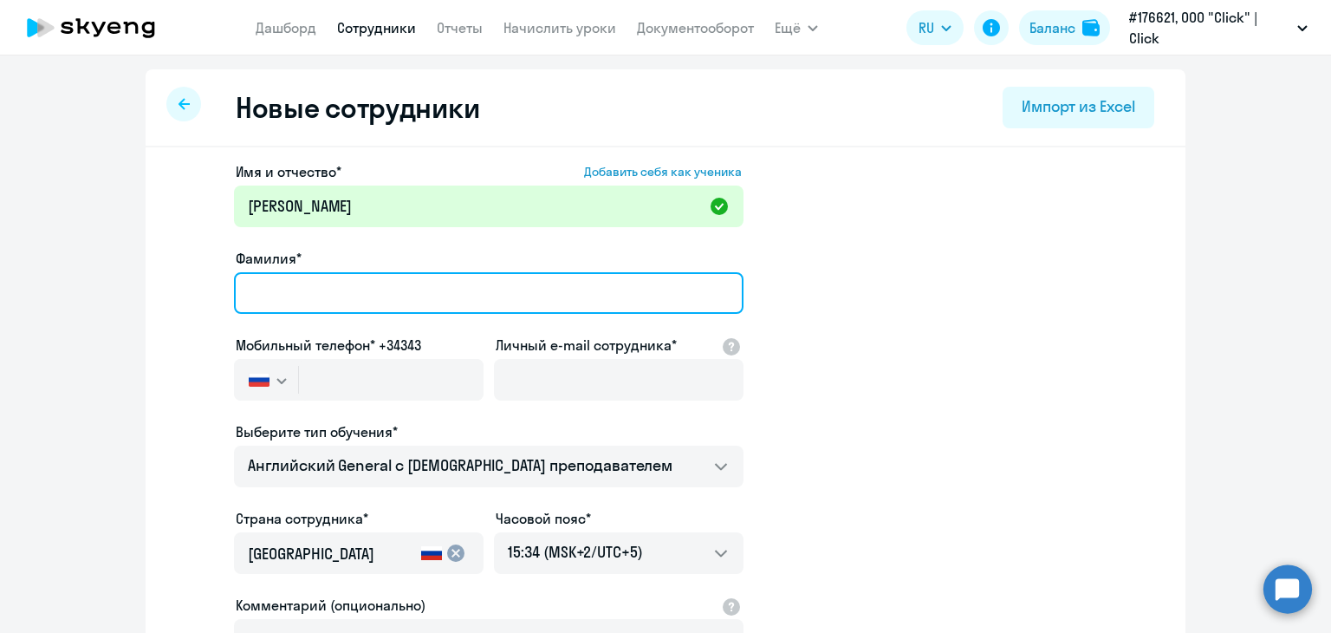
type input "[PERSON_NAME]"
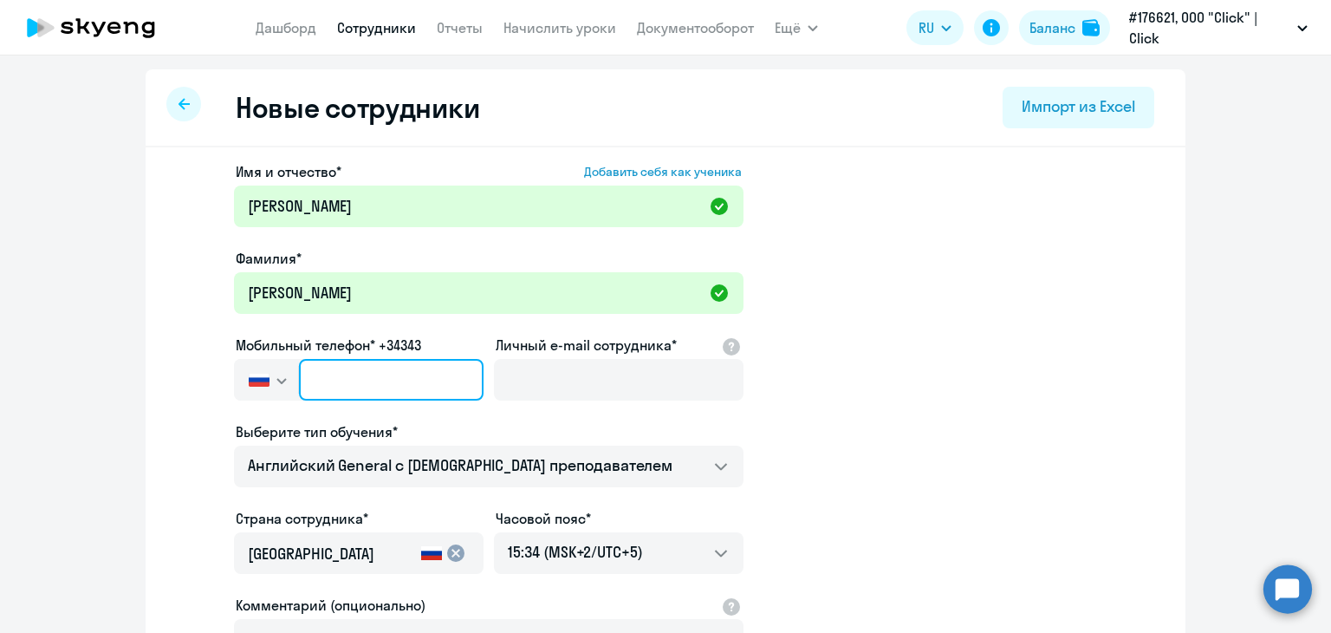
click at [321, 377] on input "text" at bounding box center [391, 380] width 185 height 42
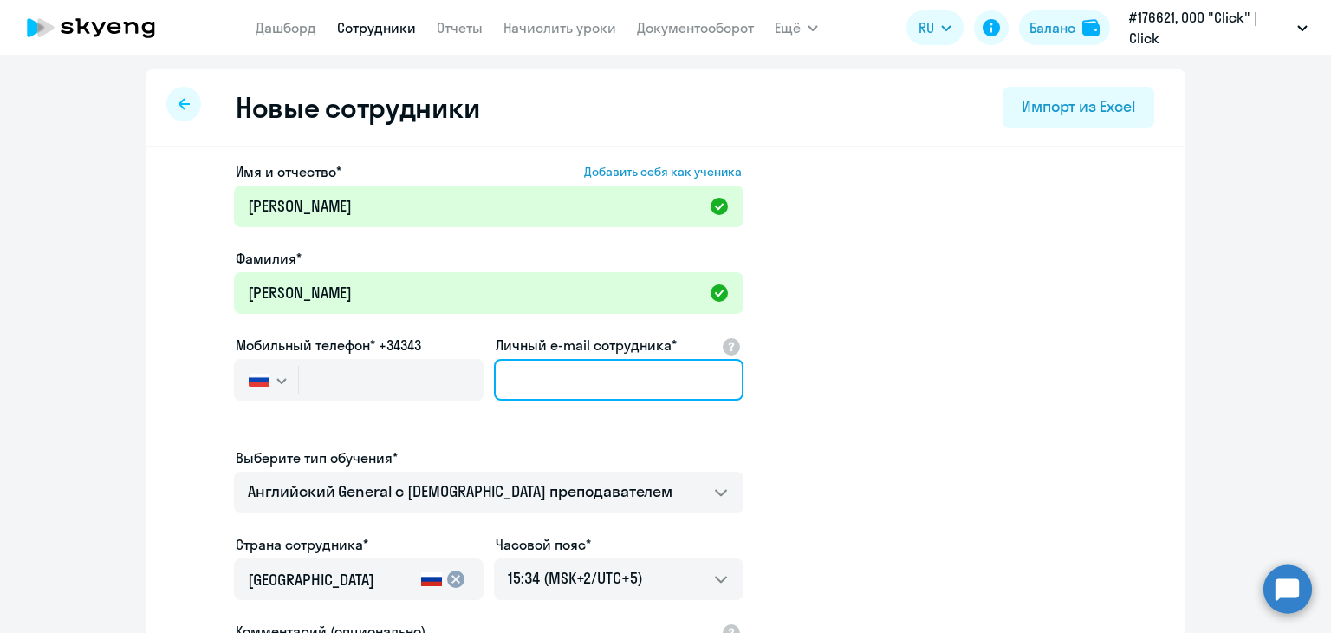
click at [526, 386] on input "Личный e-mail сотрудника*" at bounding box center [619, 380] width 250 height 42
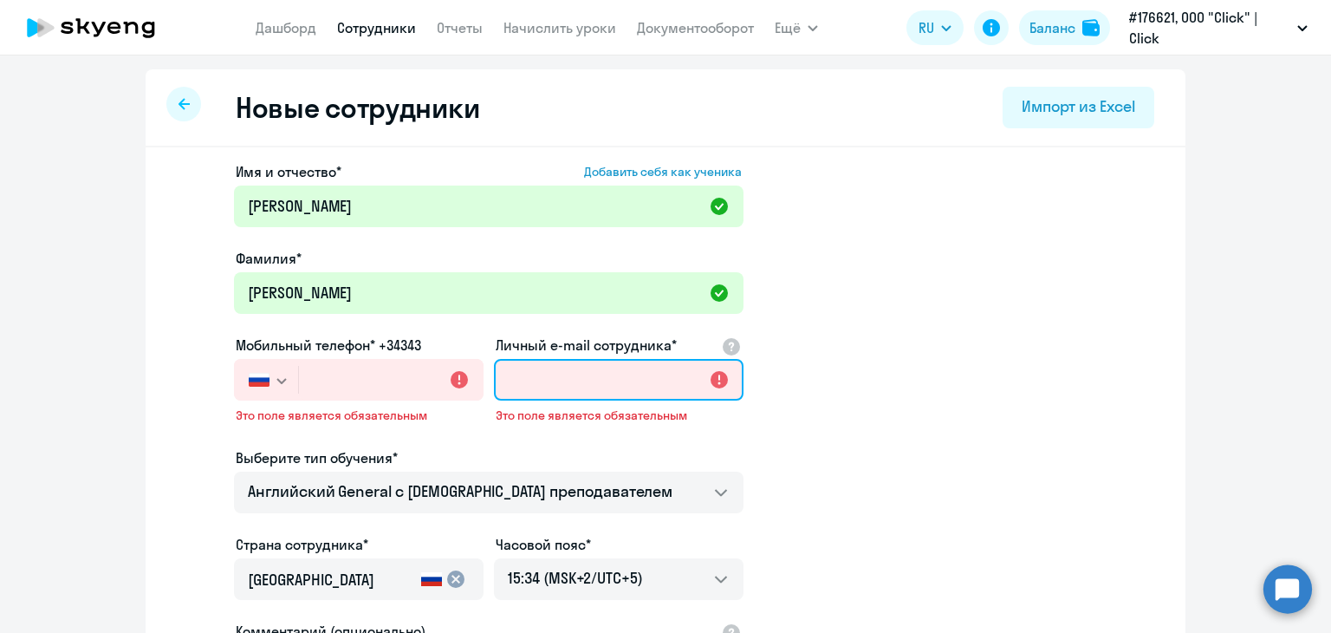
paste input "[EMAIL_ADDRESS][DOMAIN_NAME]"
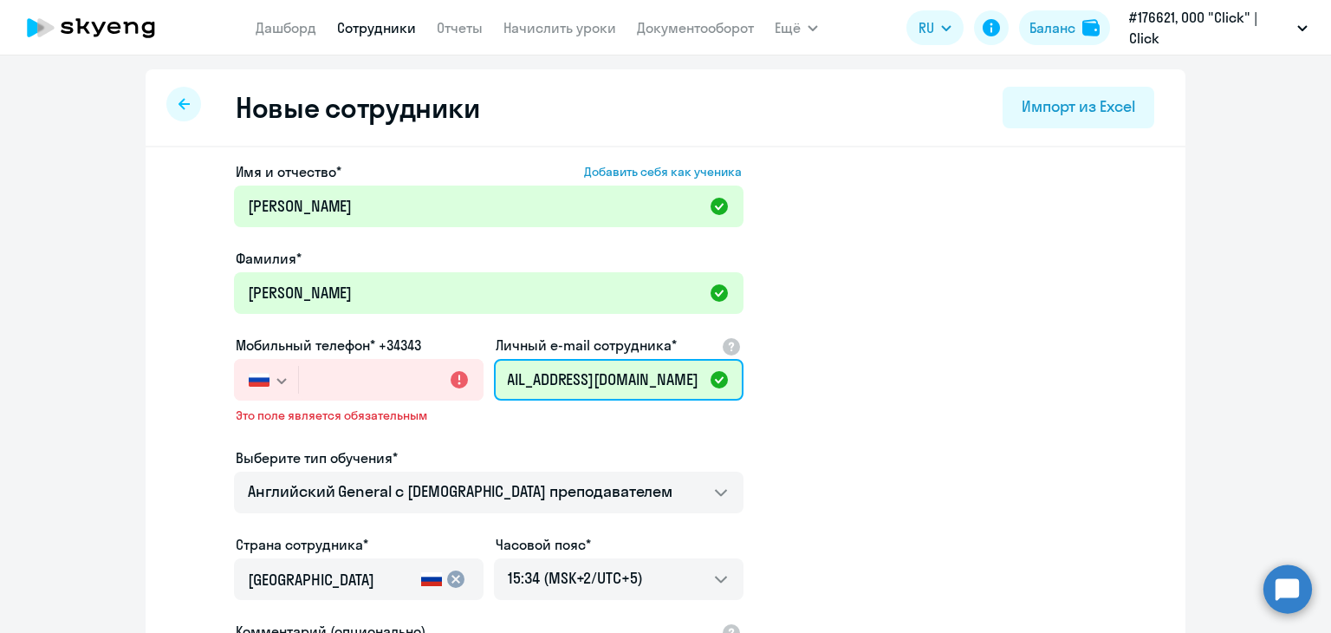
type input "[EMAIL_ADDRESS][DOMAIN_NAME]"
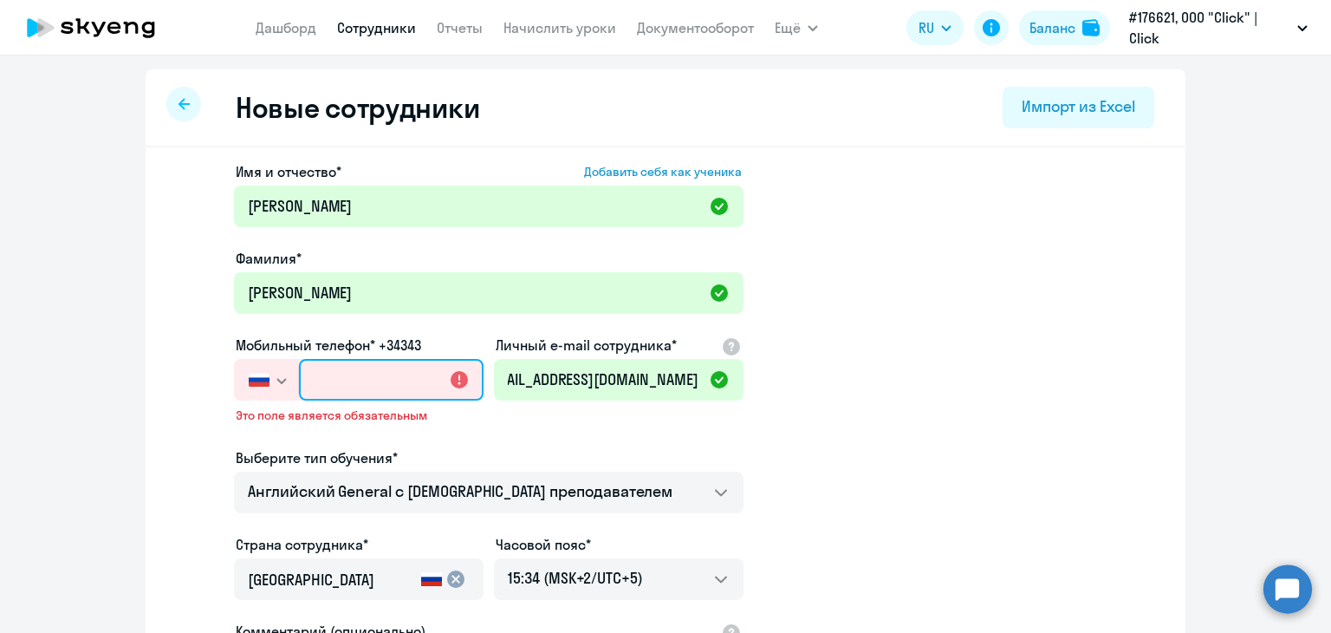
scroll to position [0, 0]
click at [312, 386] on input "text" at bounding box center [391, 380] width 185 height 42
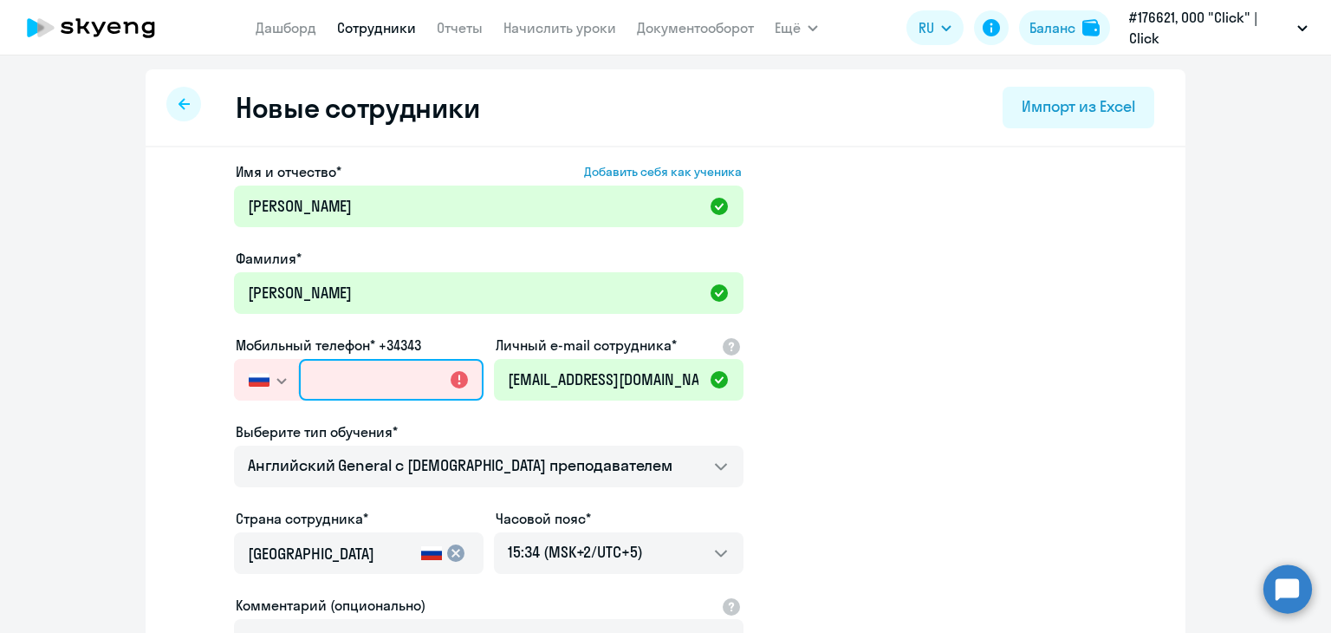
paste input "[PHONE_NUMBER]"
type input "[PHONE_NUMBER]"
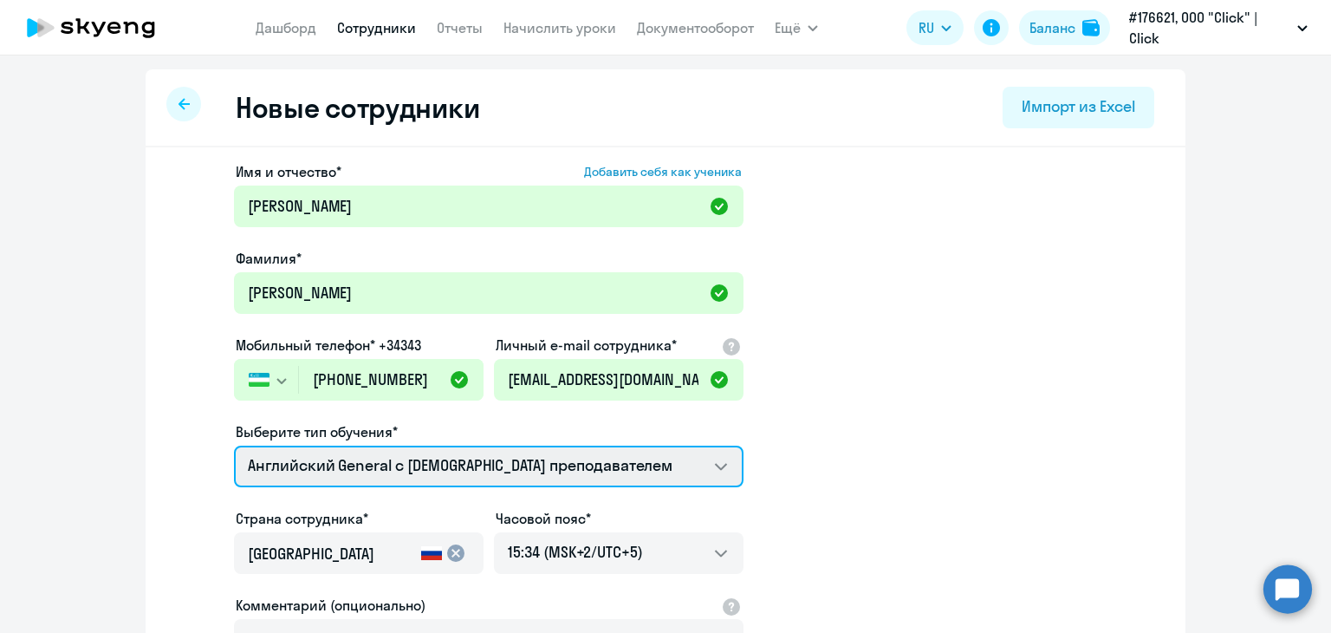
click at [642, 467] on select "Премиум английский с русскоговорящим преподавателем Английский General с [DEMOG…" at bounding box center [489, 466] width 510 height 42
click at [620, 451] on select "Премиум английский с русскоговорящим преподавателем Английский General с [DEMOG…" at bounding box center [489, 466] width 510 height 42
select select "english_adult_not_native_speaker_premium"
click at [234, 445] on select "Премиум английский с русскоговорящим преподавателем Английский General с [DEMOG…" at bounding box center [489, 466] width 510 height 42
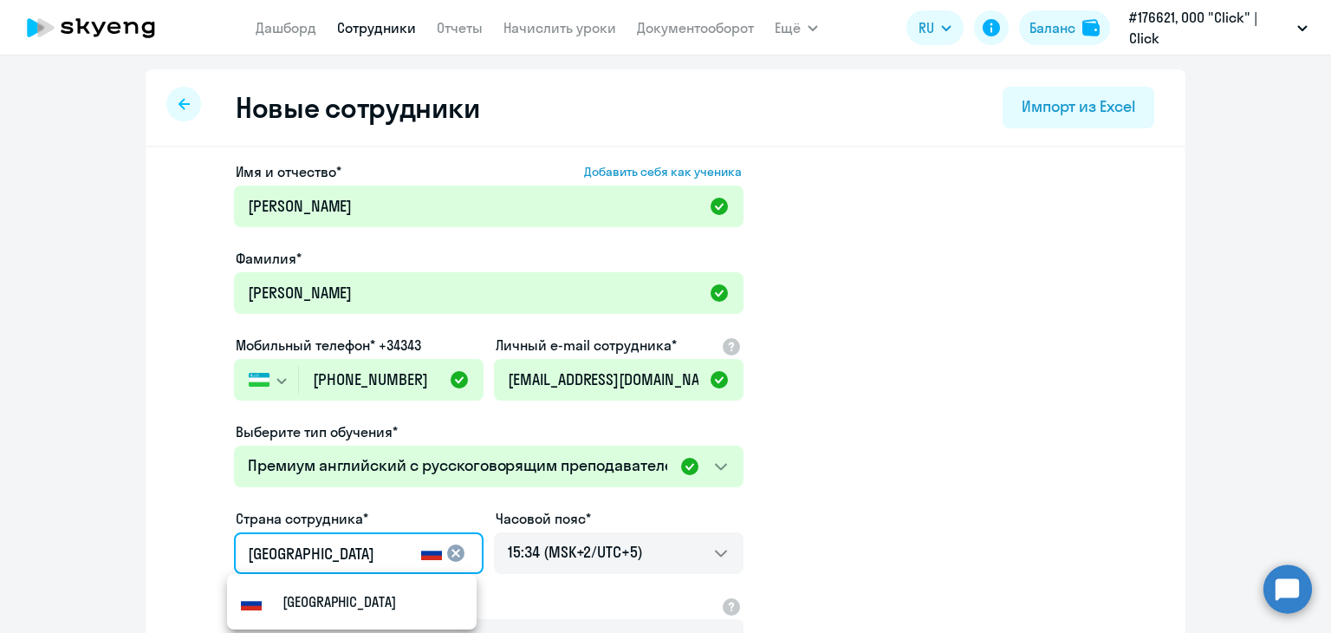
drag, startPoint x: 311, startPoint y: 560, endPoint x: 204, endPoint y: 562, distance: 106.6
click at [204, 562] on app-new-student-form "Имя и отчество* Добавить себя как ученика [PERSON_NAME]* [PERSON_NAME] телефон*…" at bounding box center [665, 470] width 984 height 618
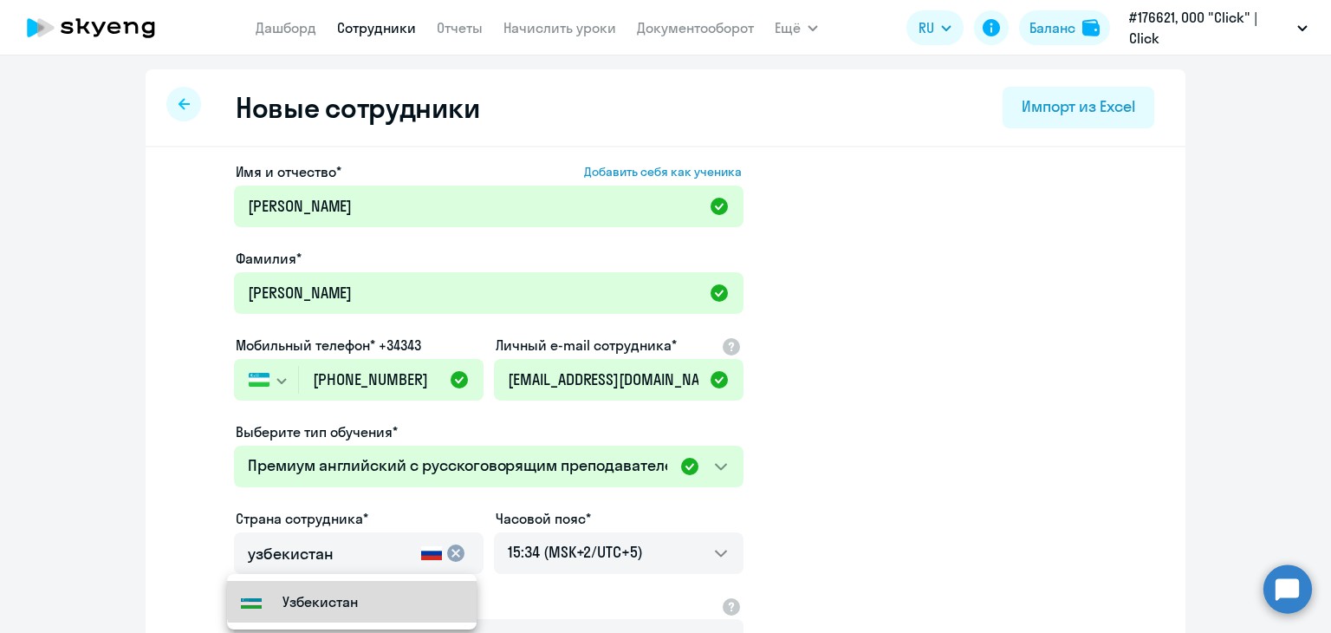
click at [359, 592] on mat-option "Узбекистан" at bounding box center [352, 602] width 250 height 42
type input "Узбекистан"
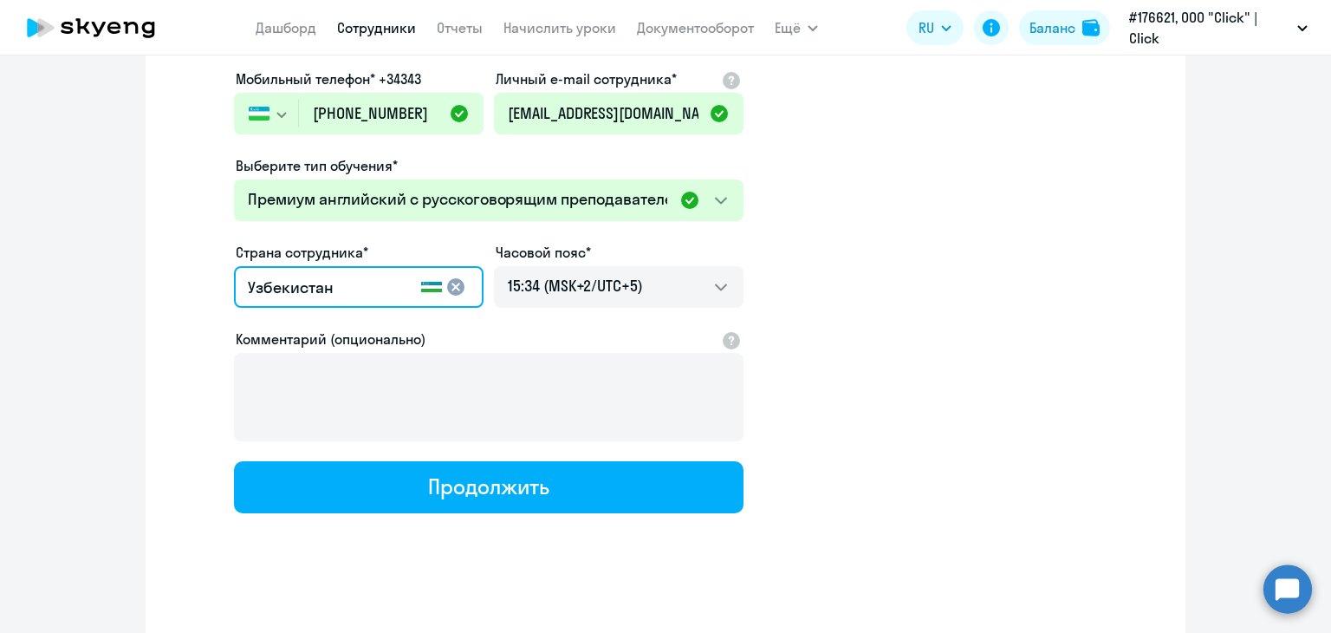
scroll to position [274, 0]
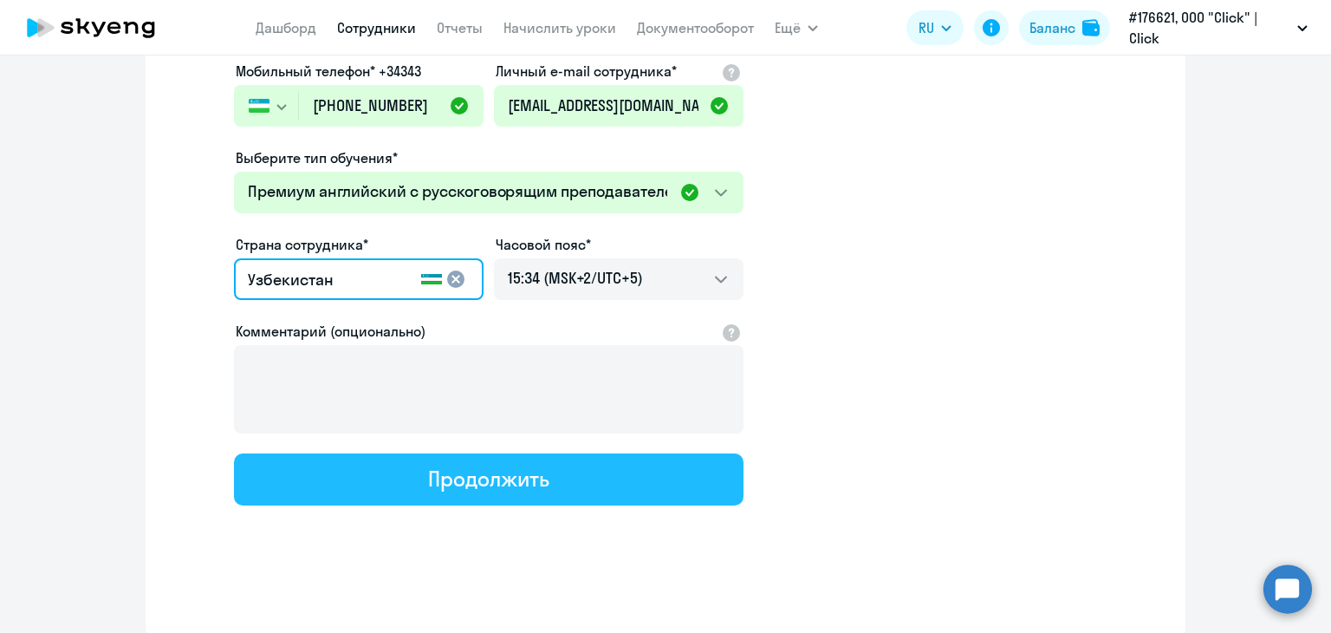
click at [435, 473] on div "Продолжить" at bounding box center [488, 478] width 120 height 28
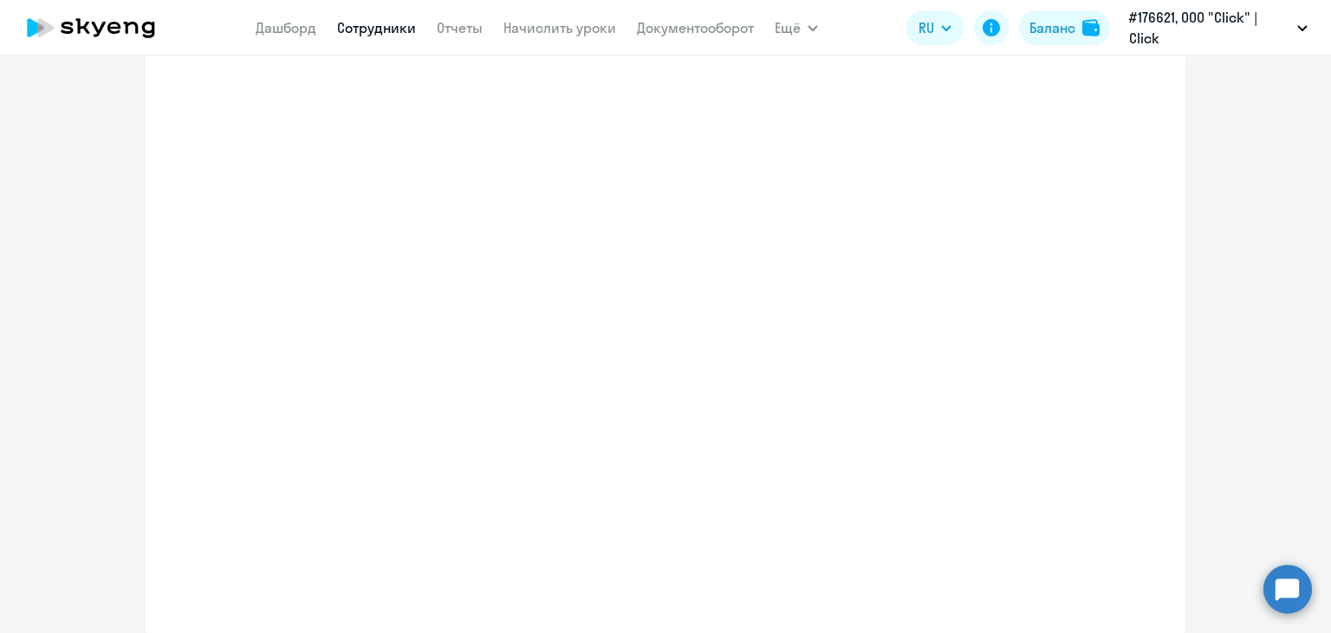
select select "english_adult_not_native_speaker_premium"
select select "5"
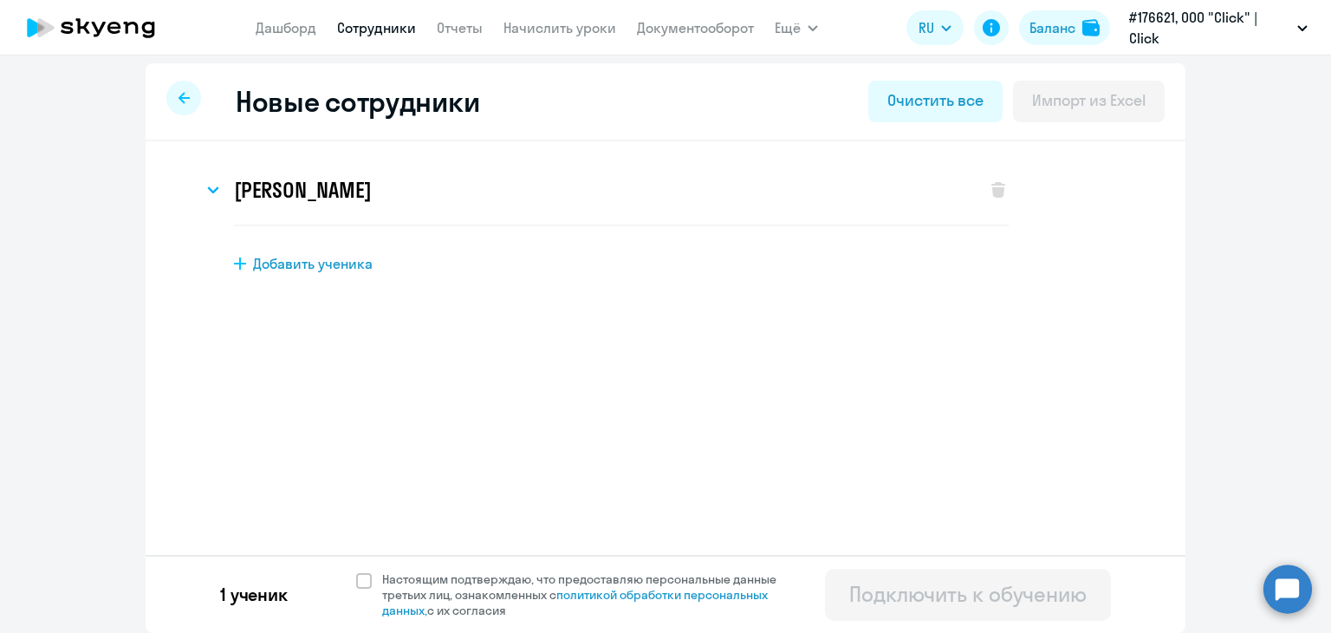
scroll to position [0, 0]
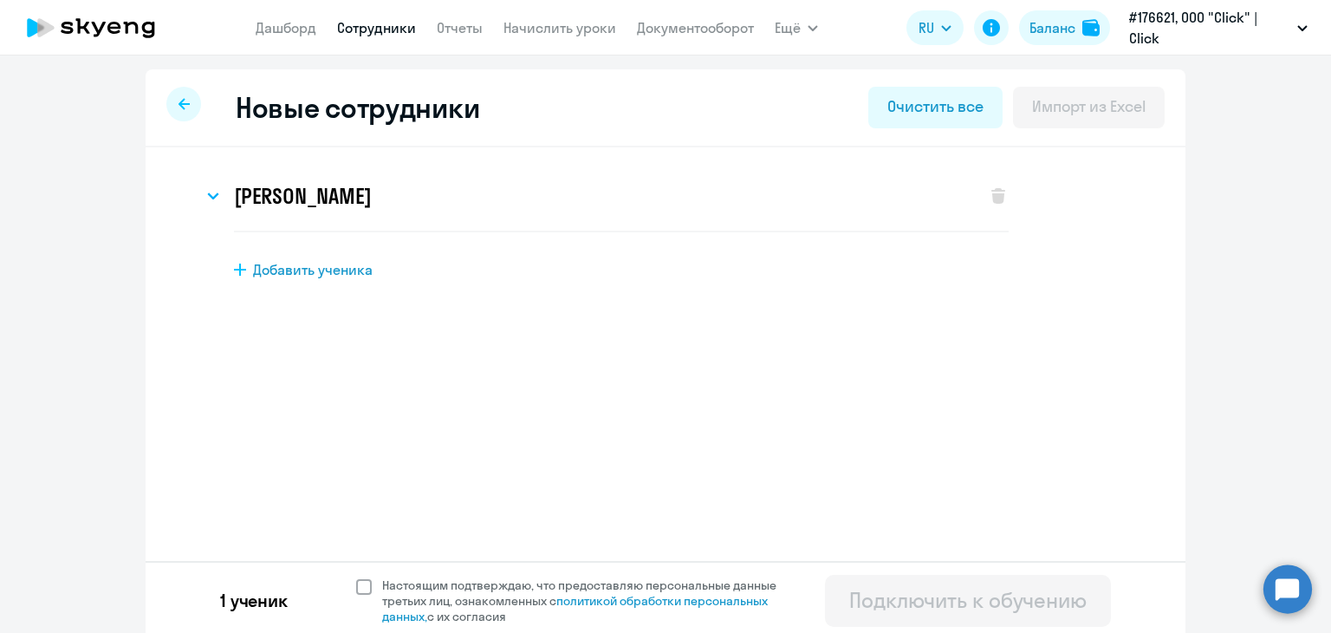
click at [356, 587] on span at bounding box center [364, 587] width 16 height 16
click at [355, 577] on input "Настоящим подтверждаю, что предоставляю персональные данные третьих лиц, ознако…" at bounding box center [355, 576] width 1 height 1
checkbox input "true"
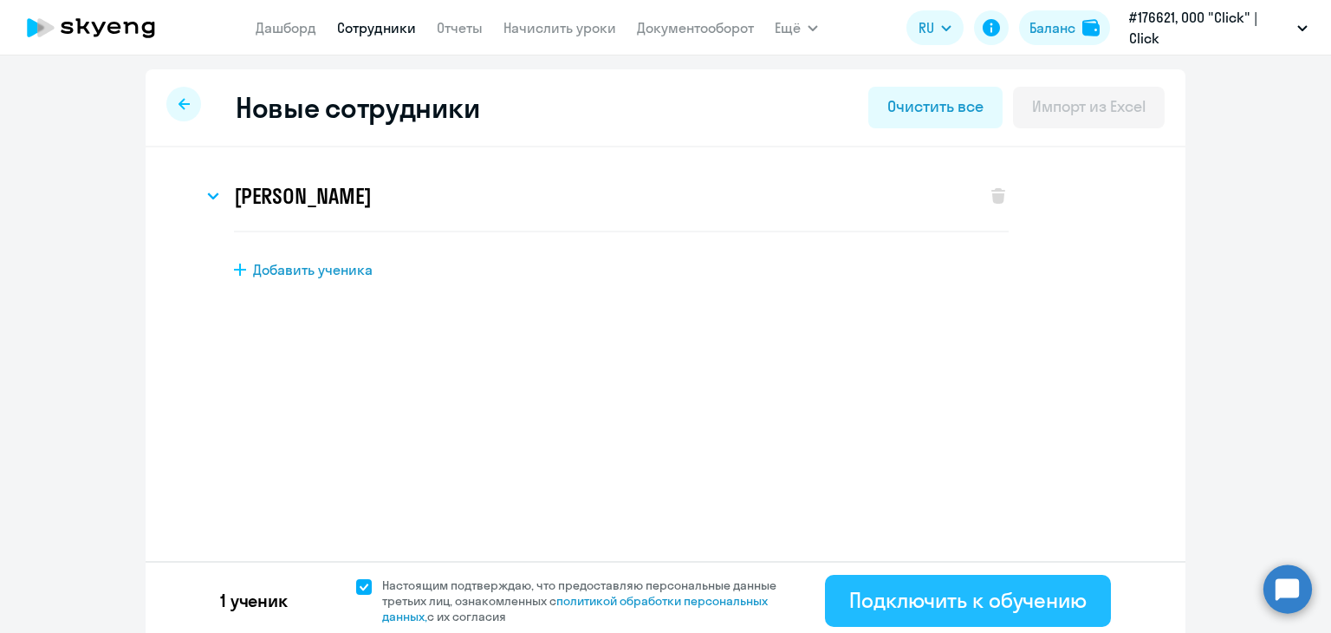
click at [890, 603] on div "Подключить к обучению" at bounding box center [967, 600] width 237 height 28
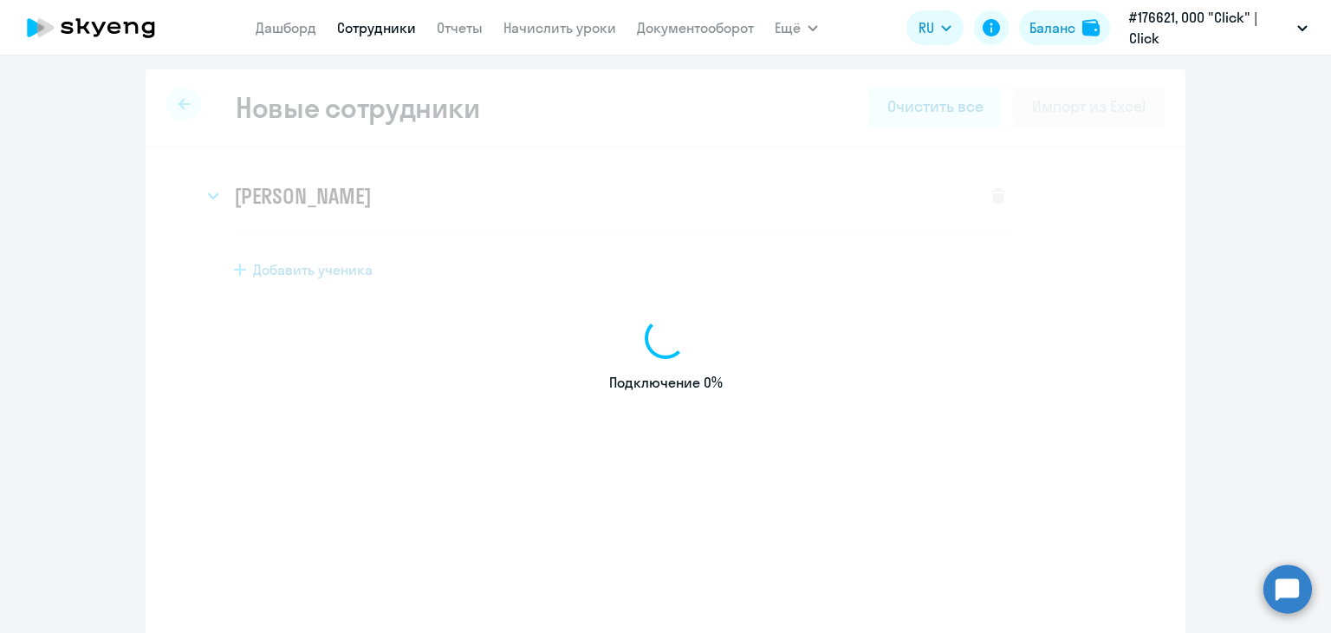
select select "english_adult_not_native_speaker"
select select "5"
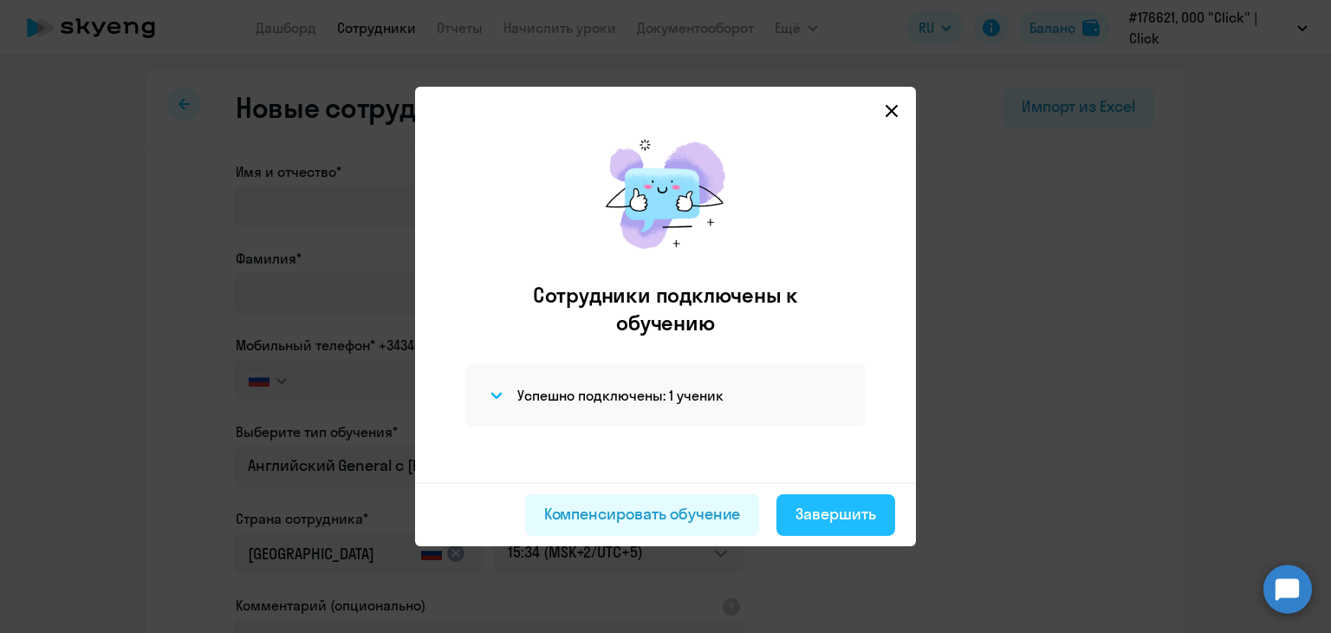
click at [849, 512] on div "Завершить" at bounding box center [835, 514] width 81 height 23
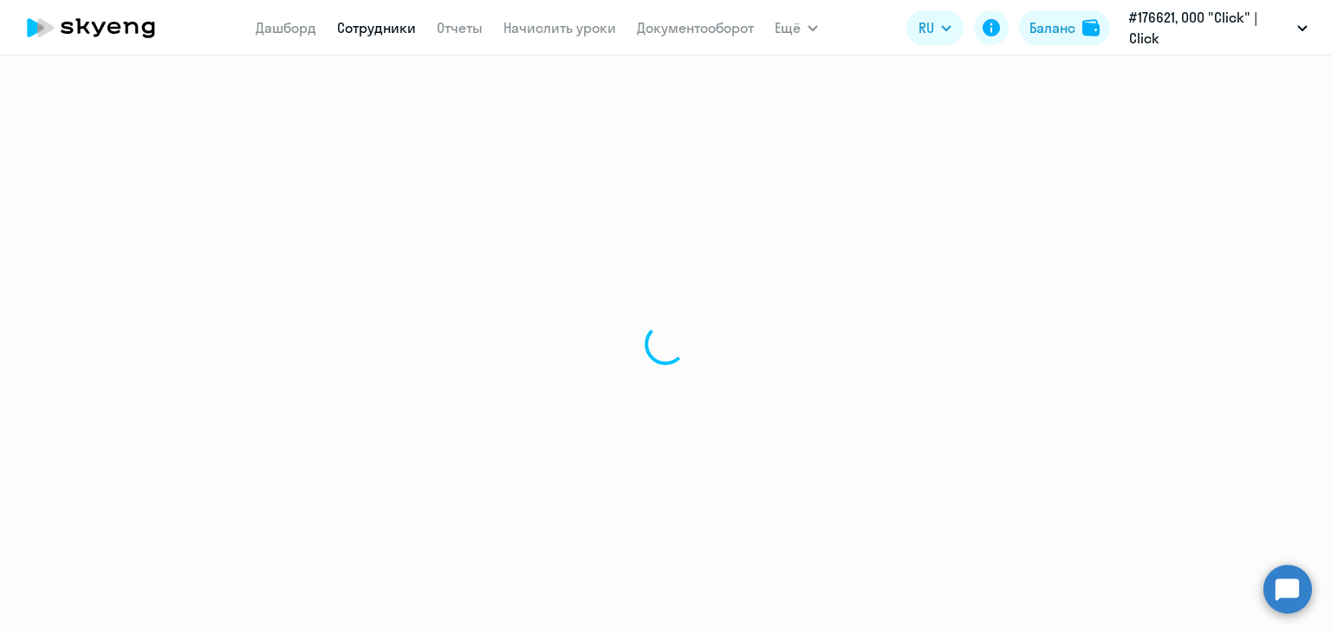
select select "30"
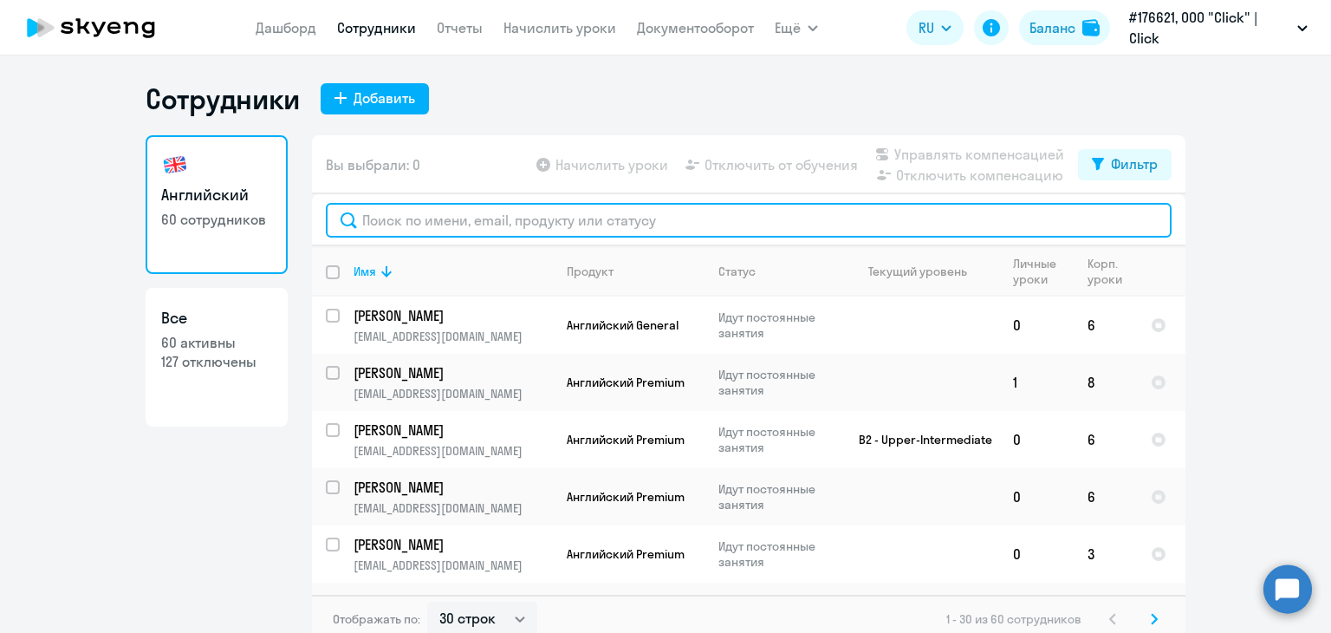
click at [426, 217] on input "text" at bounding box center [749, 220] width 846 height 35
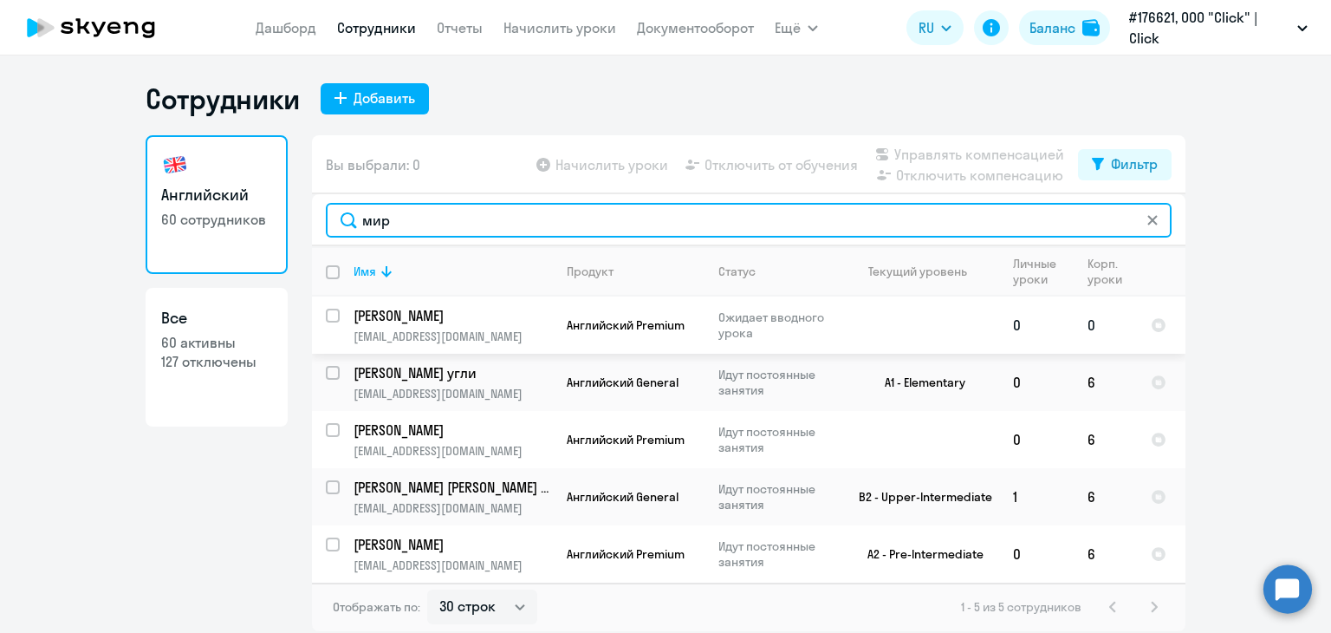
type input "мир"
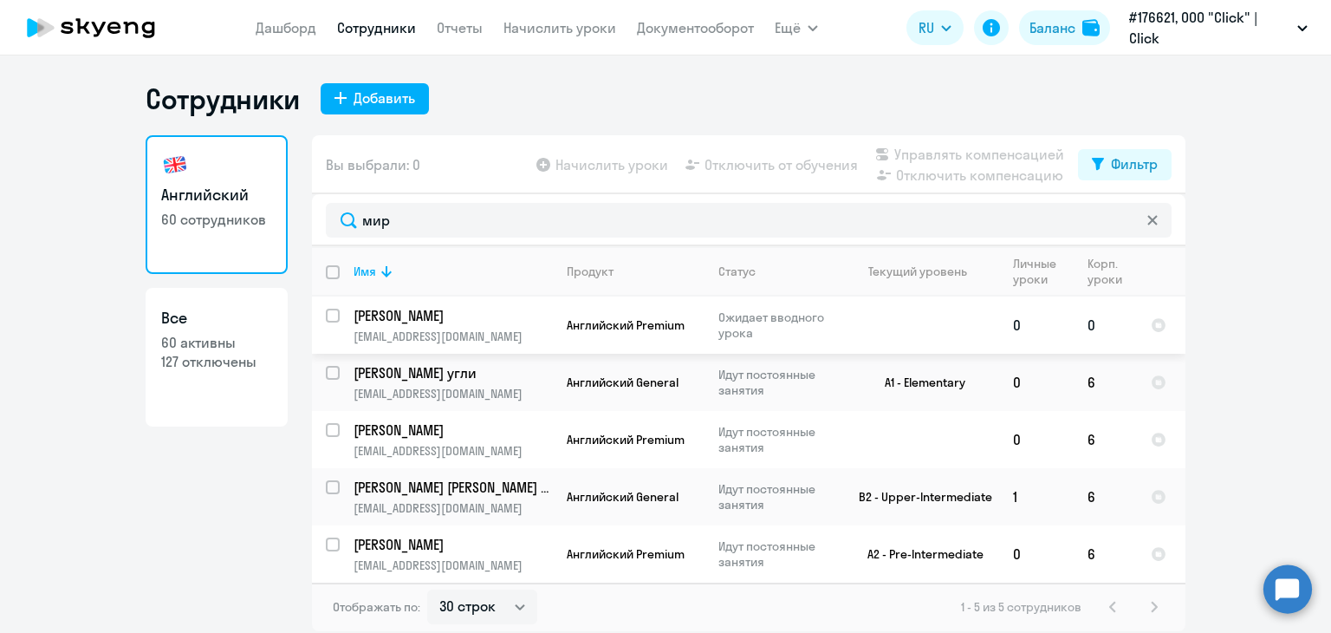
click at [495, 320] on p "[PERSON_NAME]" at bounding box center [452, 315] width 196 height 19
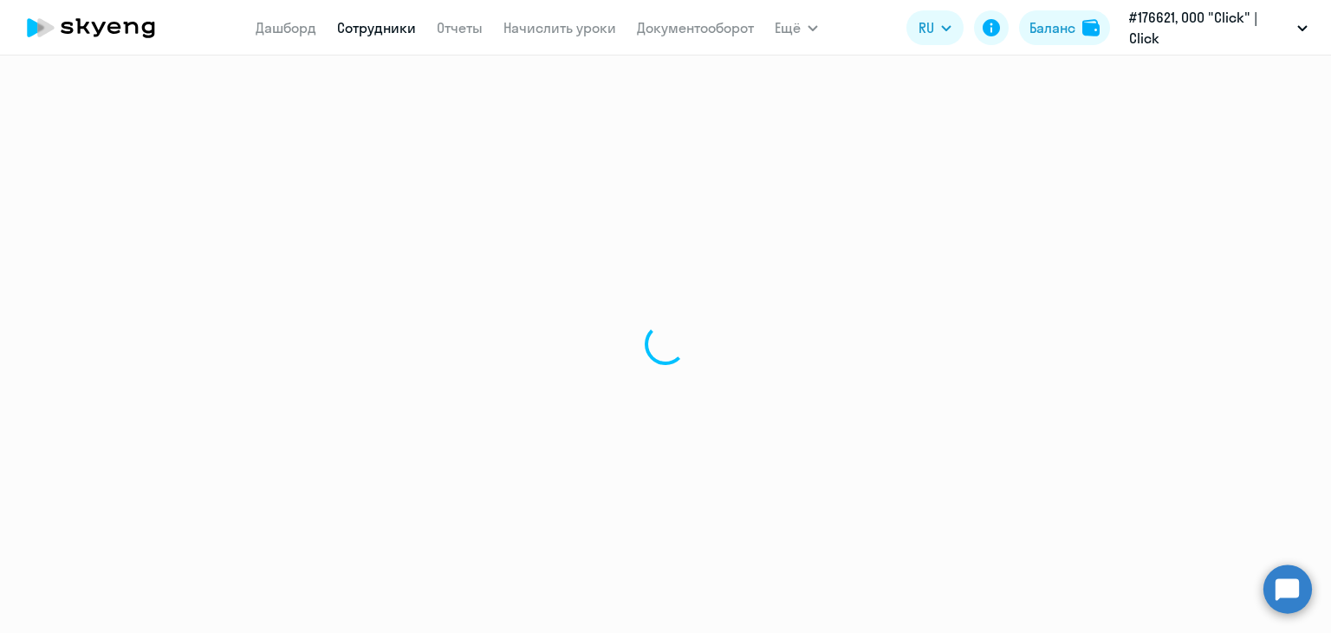
select select "english"
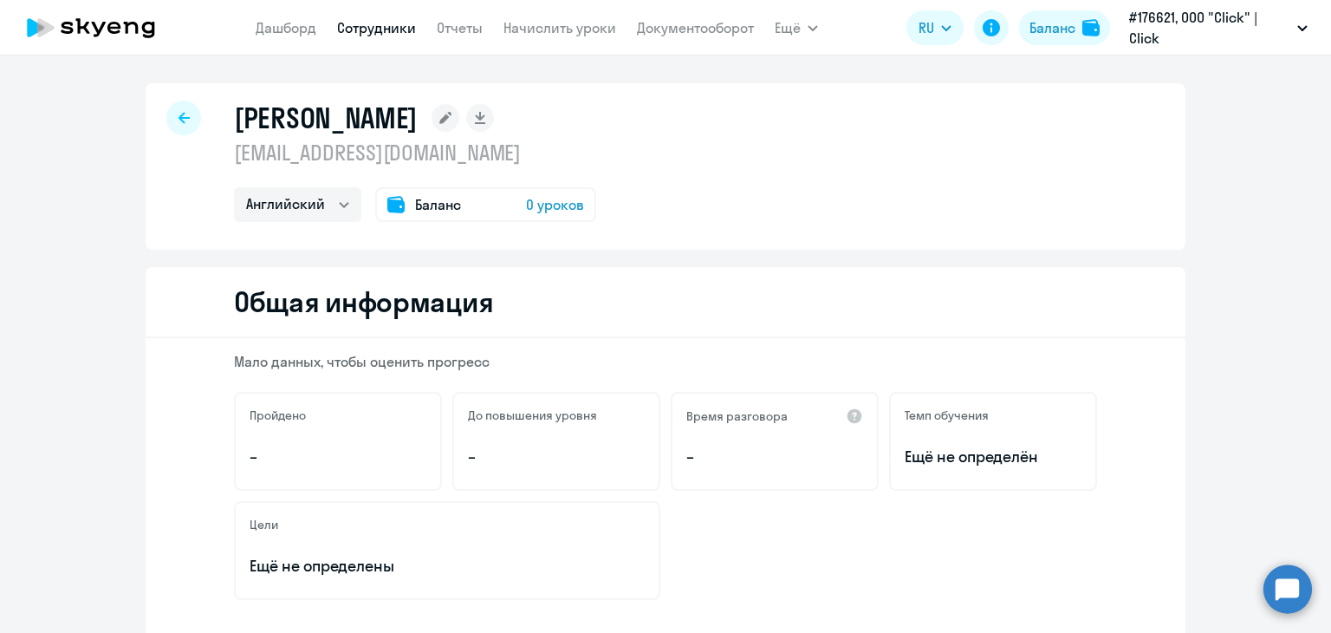
click at [510, 201] on div "Баланс 0 уроков" at bounding box center [485, 204] width 221 height 35
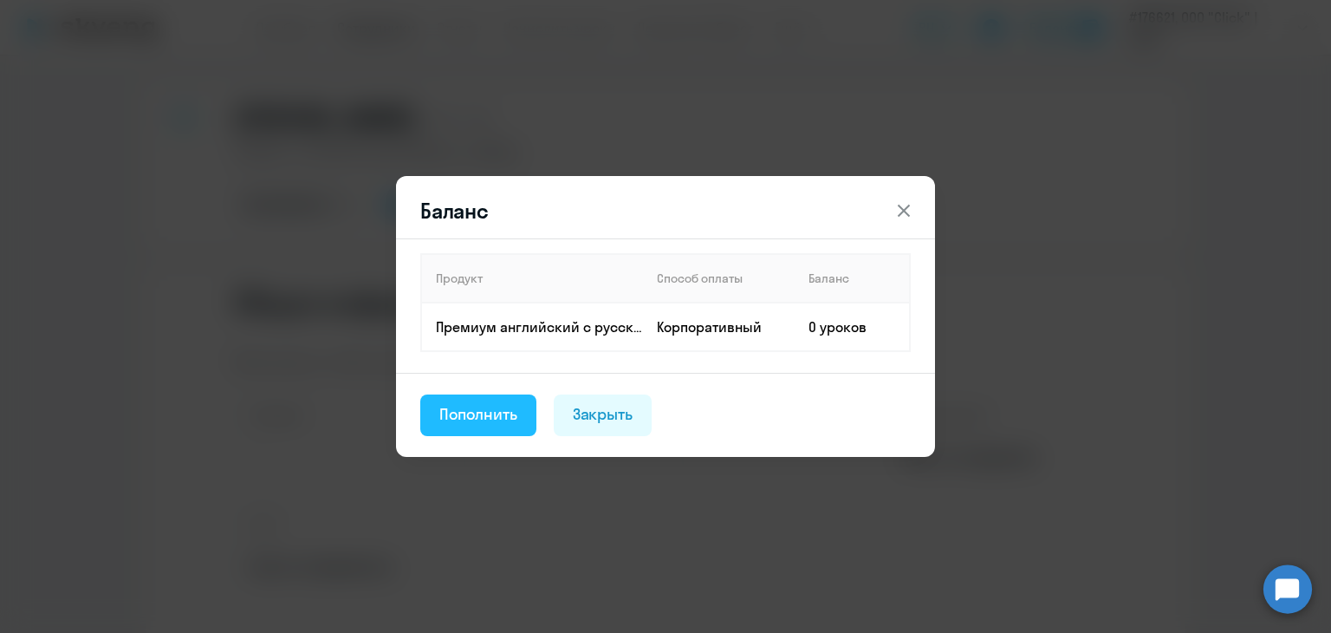
click at [509, 406] on div "Пополнить" at bounding box center [478, 414] width 78 height 23
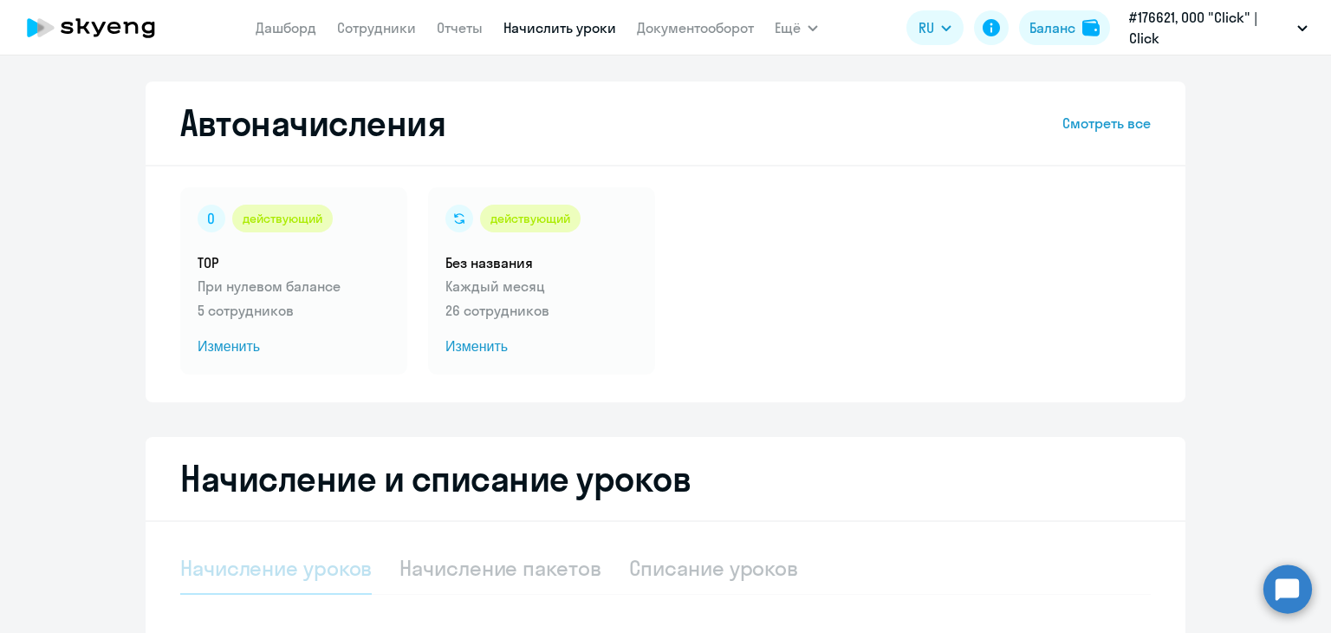
select select "10"
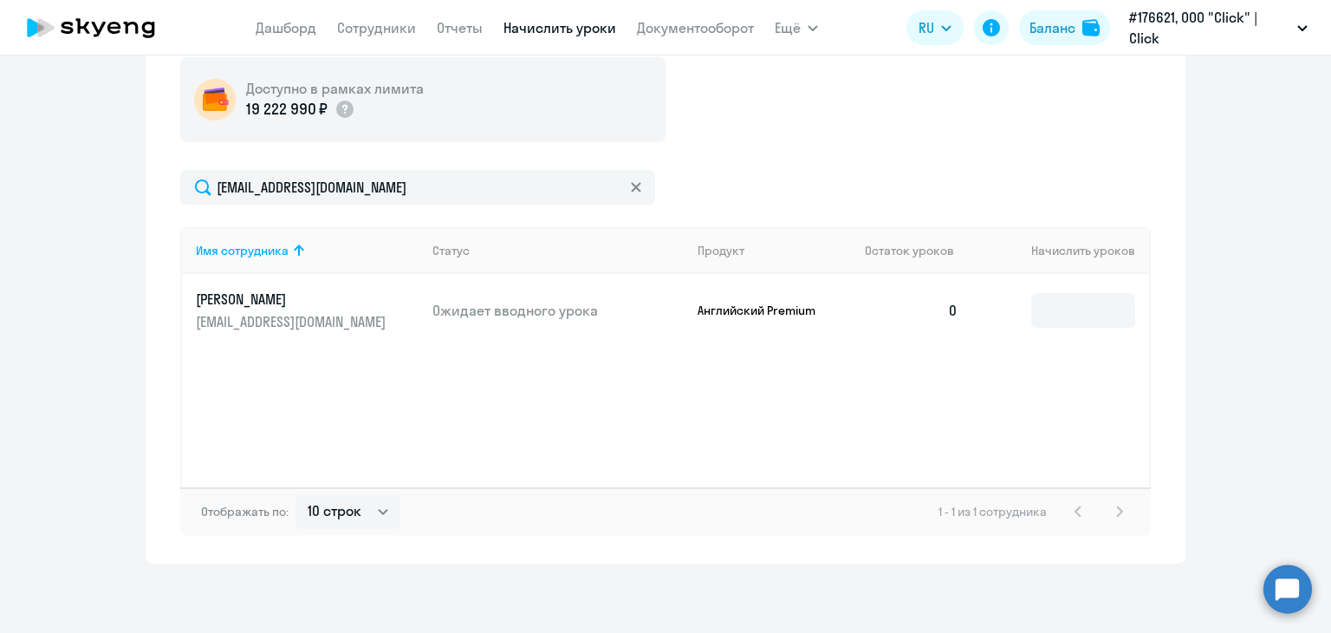
scroll to position [558, 0]
click at [1078, 299] on input at bounding box center [1083, 310] width 104 height 35
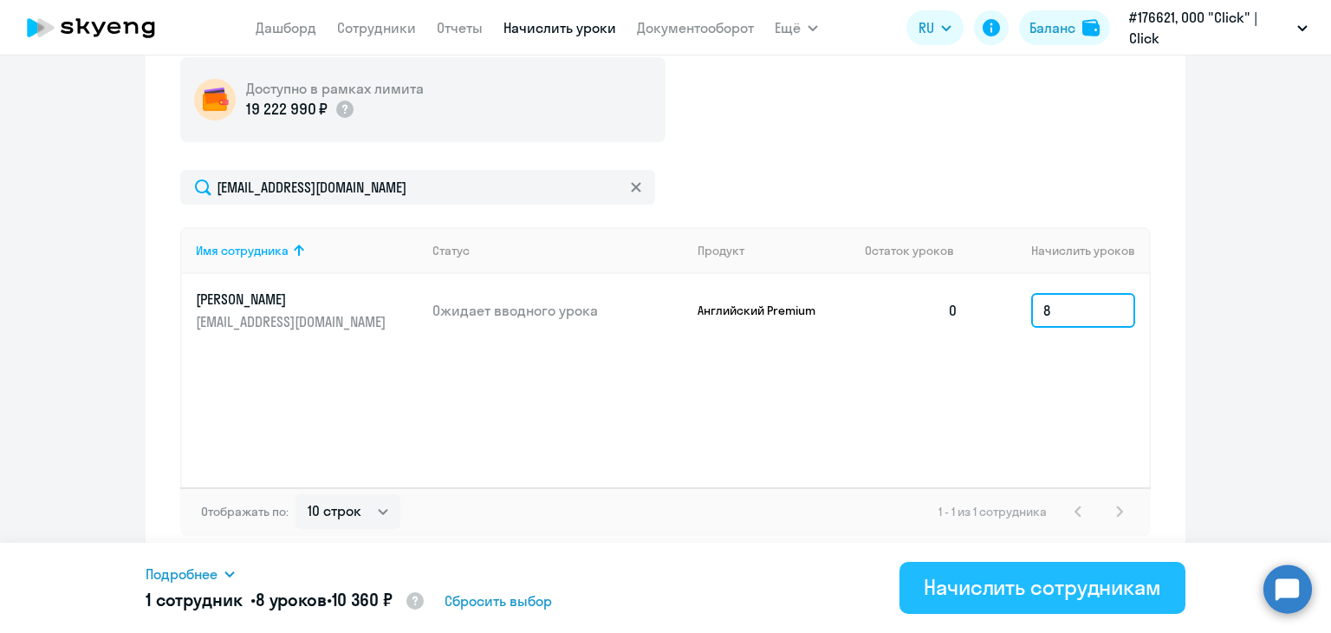
type input "8"
click at [1064, 595] on div "Начислить сотрудникам" at bounding box center [1042, 587] width 237 height 28
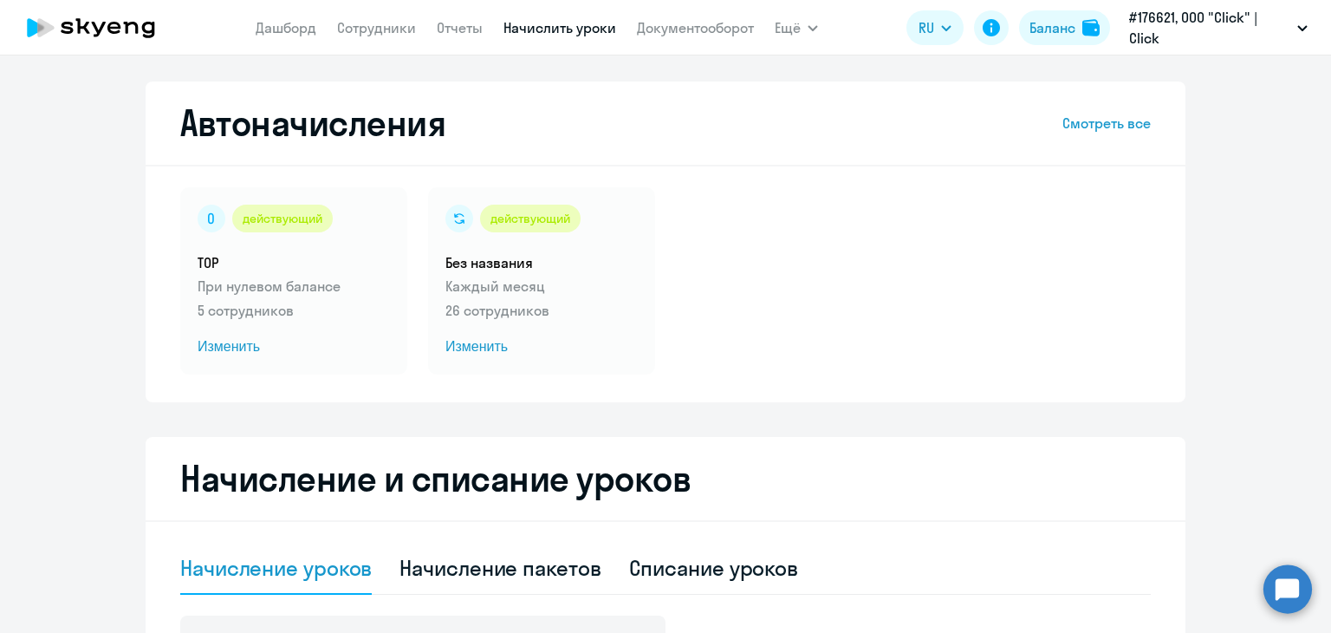
scroll to position [0, 0]
